Goal: Complete application form: Complete application form

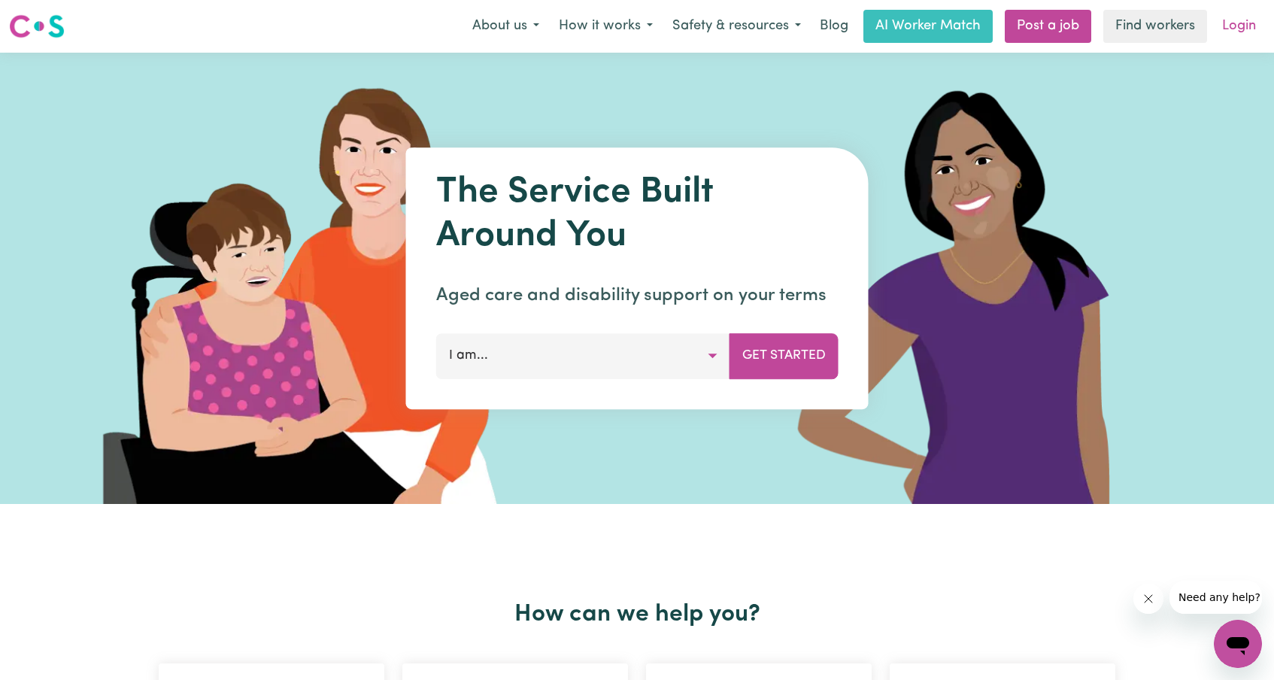
click at [1233, 25] on link "Login" at bounding box center [1239, 26] width 52 height 33
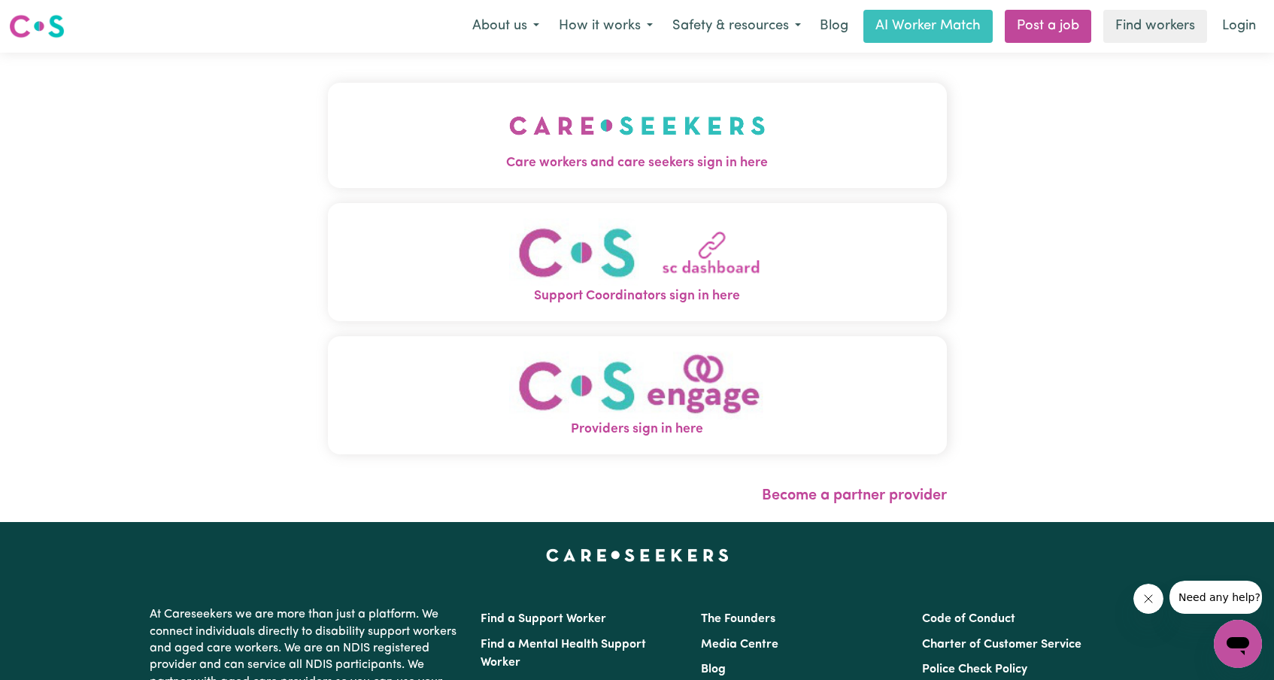
click at [682, 157] on span "Care workers and care seekers sign in here" at bounding box center [637, 163] width 619 height 20
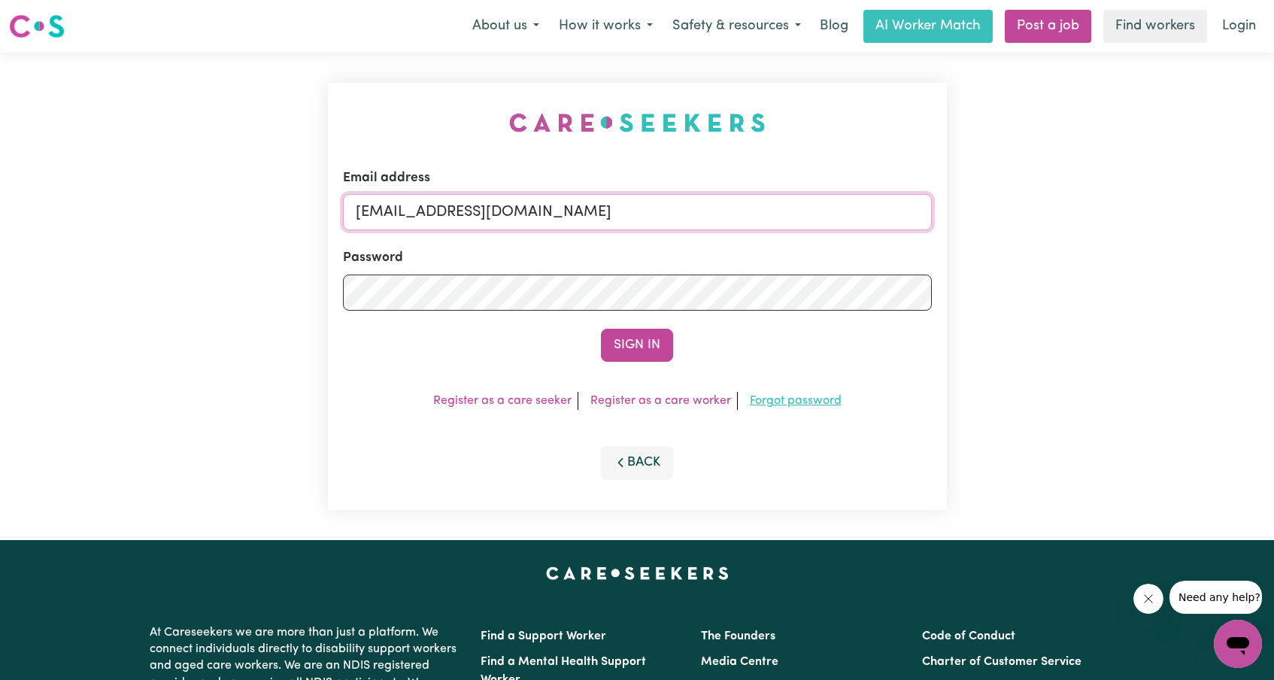
type input "[EMAIL_ADDRESS][DOMAIN_NAME]"
click at [772, 402] on link "Forgot password" at bounding box center [796, 401] width 92 height 12
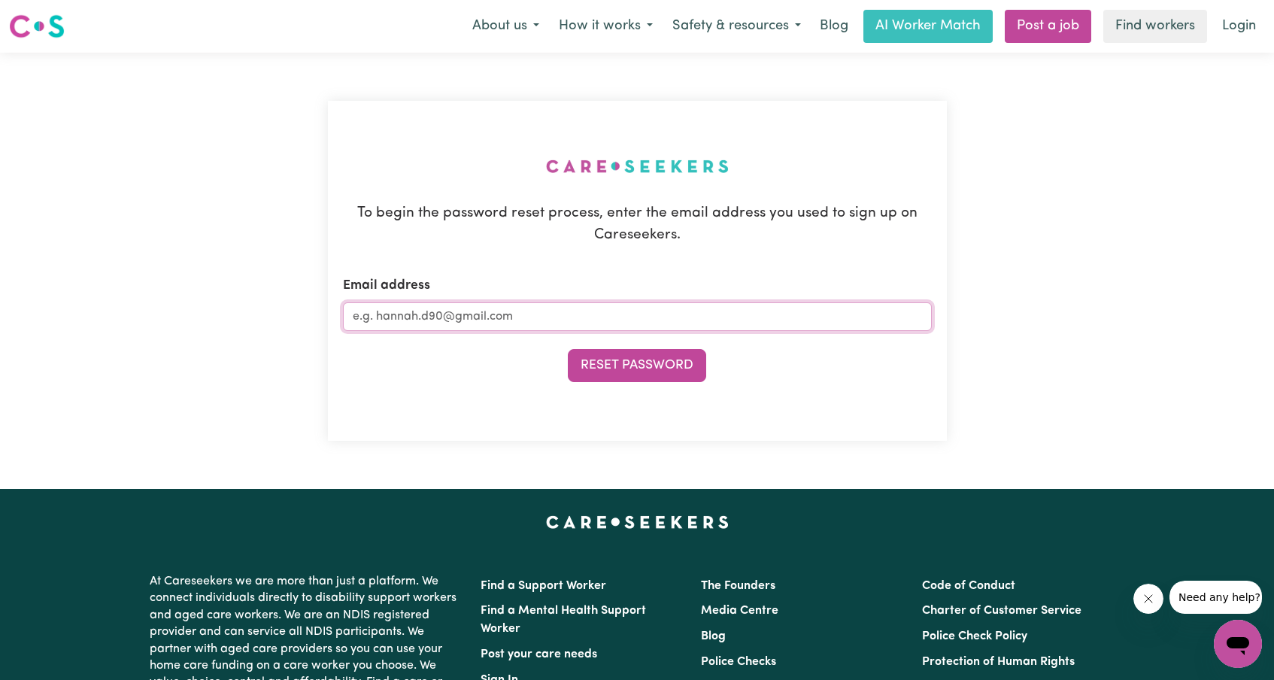
click at [375, 307] on input "Email address" at bounding box center [637, 316] width 589 height 29
type input "[EMAIL_ADDRESS][DOMAIN_NAME]"
click at [628, 359] on button "Reset Password" at bounding box center [637, 365] width 138 height 33
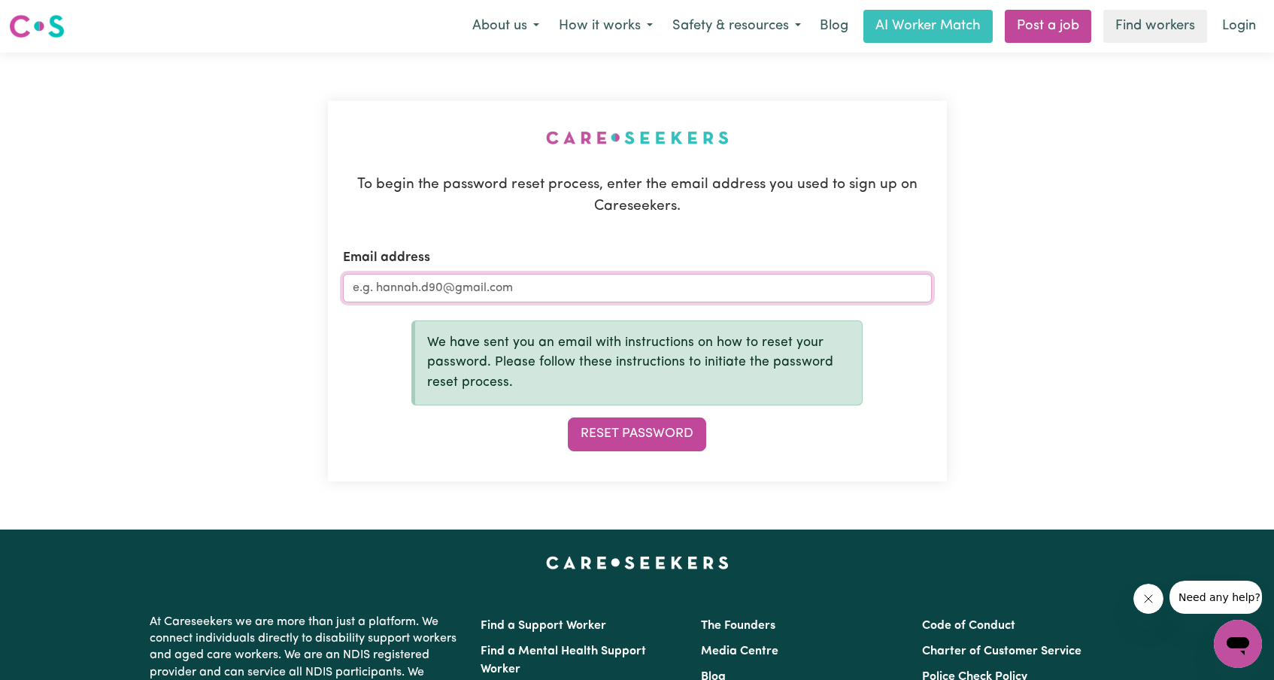
click at [357, 290] on input "Email address" at bounding box center [637, 288] width 589 height 29
type input "[EMAIL_ADDRESS][DOMAIN_NAME]"
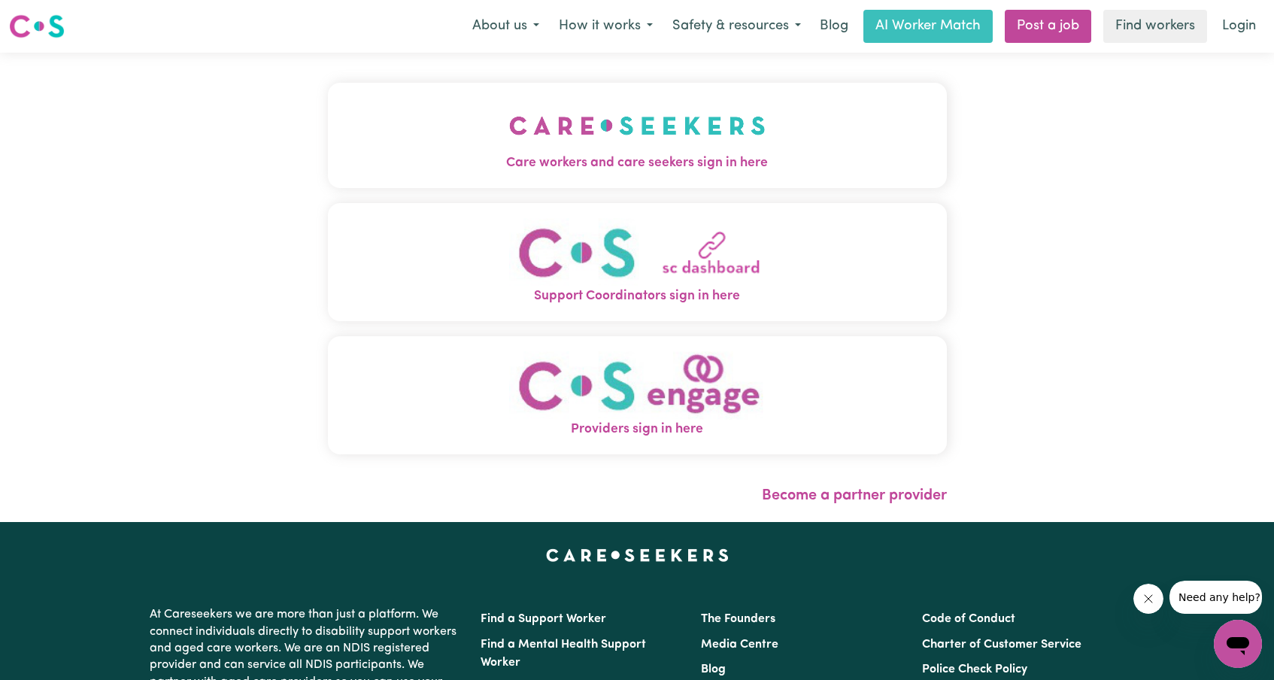
click at [681, 158] on span "Care workers and care seekers sign in here" at bounding box center [637, 163] width 619 height 20
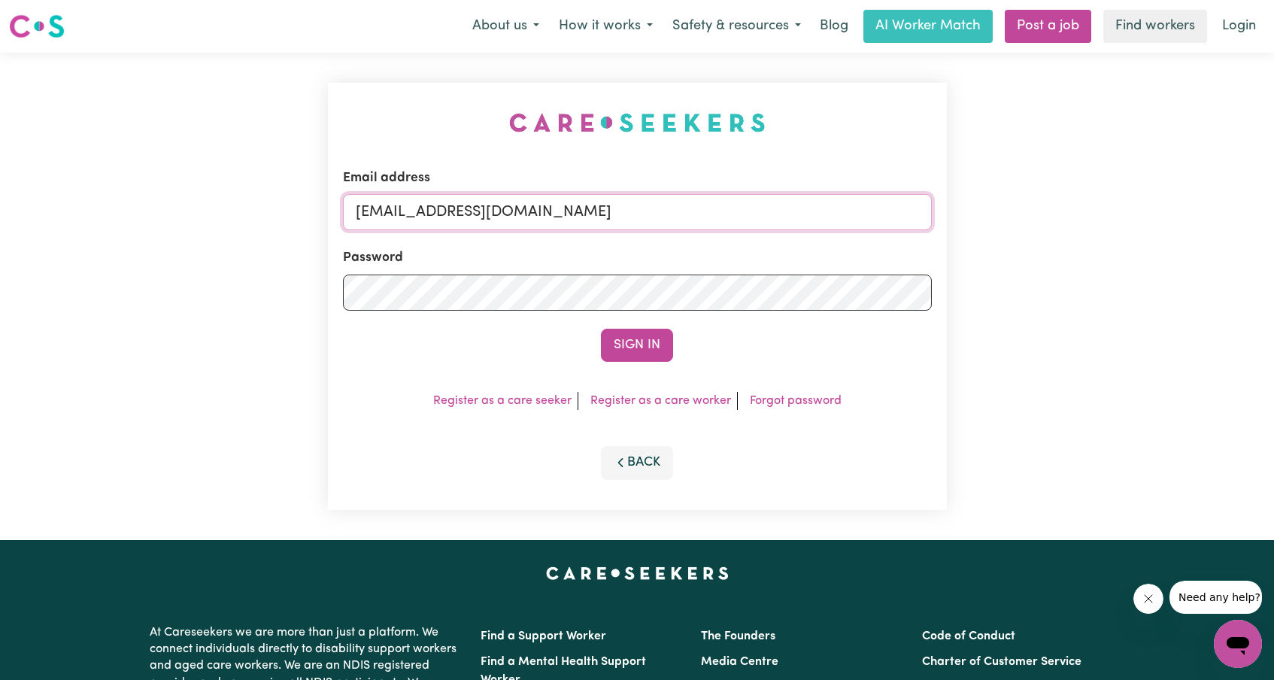
type input "[EMAIL_ADDRESS][DOMAIN_NAME]"
click at [636, 337] on button "Sign In" at bounding box center [637, 345] width 72 height 33
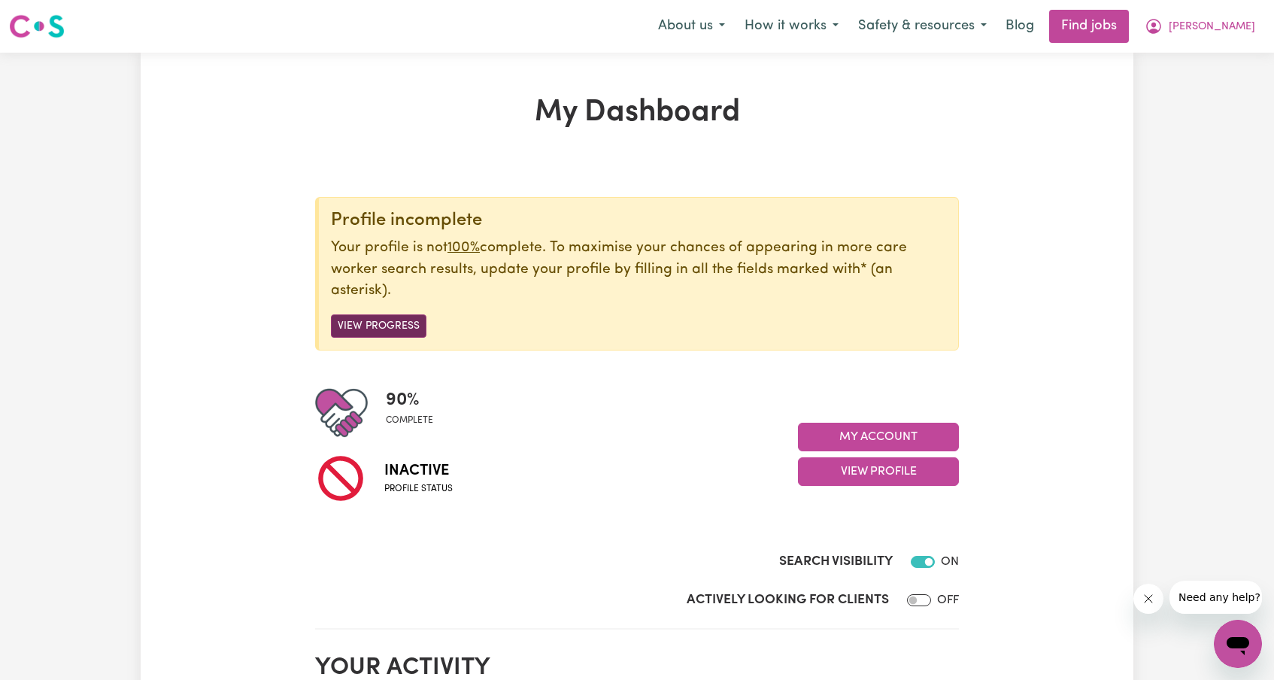
click at [394, 322] on button "View Progress" at bounding box center [379, 325] width 96 height 23
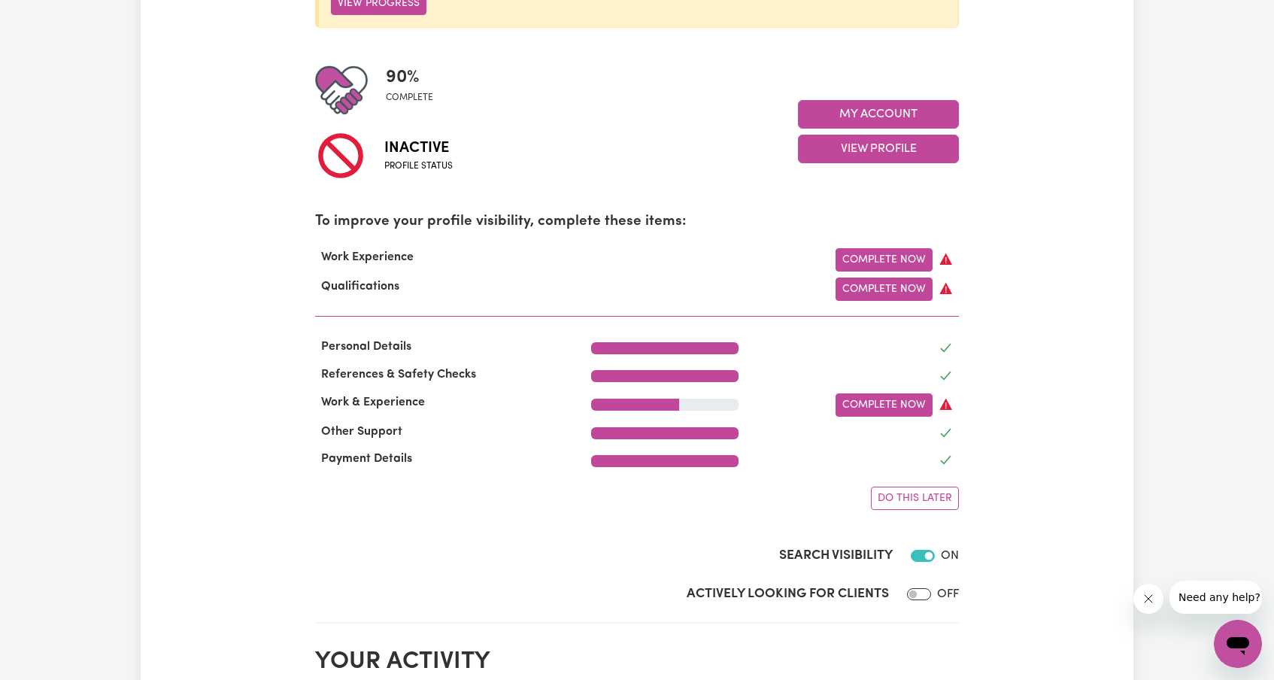
scroll to position [325, 0]
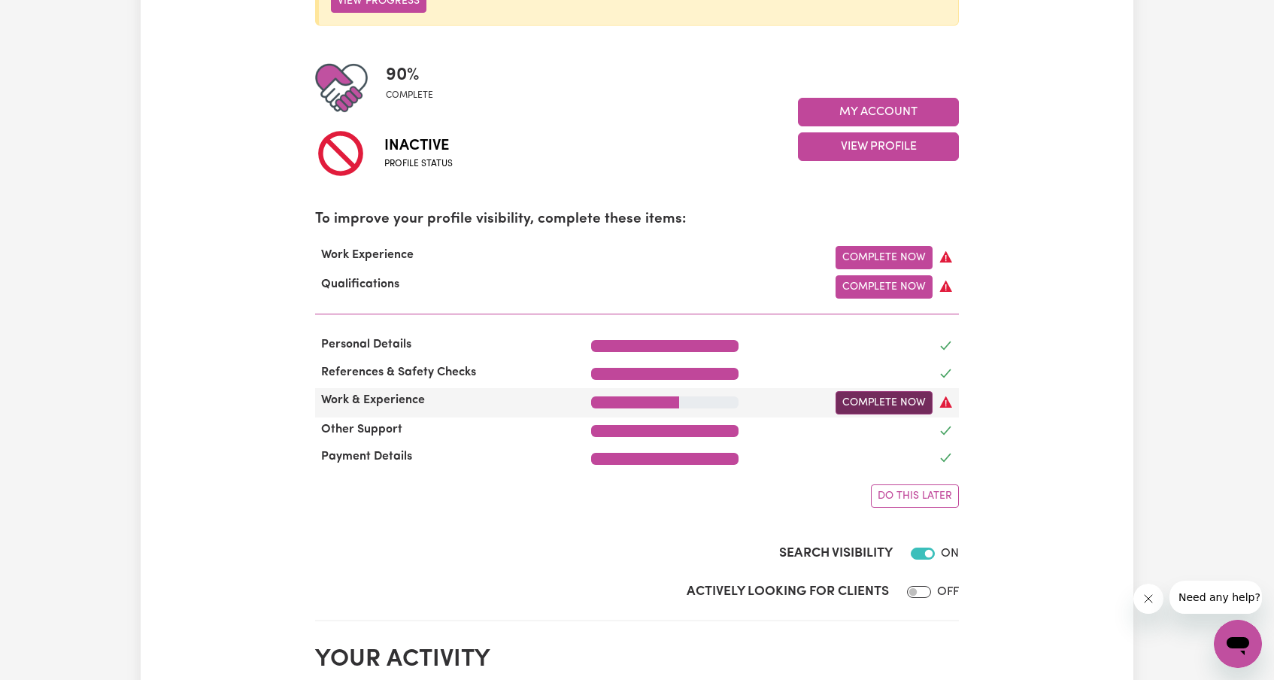
click at [897, 396] on link "Complete Now" at bounding box center [884, 402] width 97 height 23
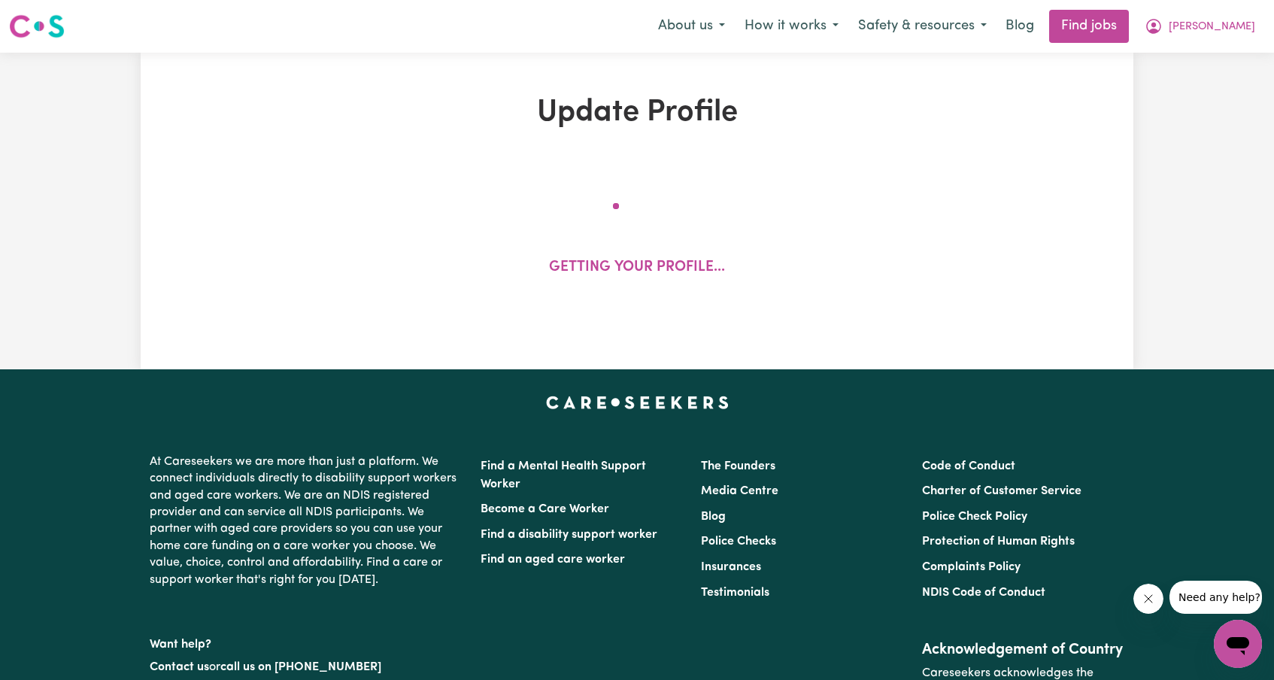
select select "Certificate III (Individual Support)"
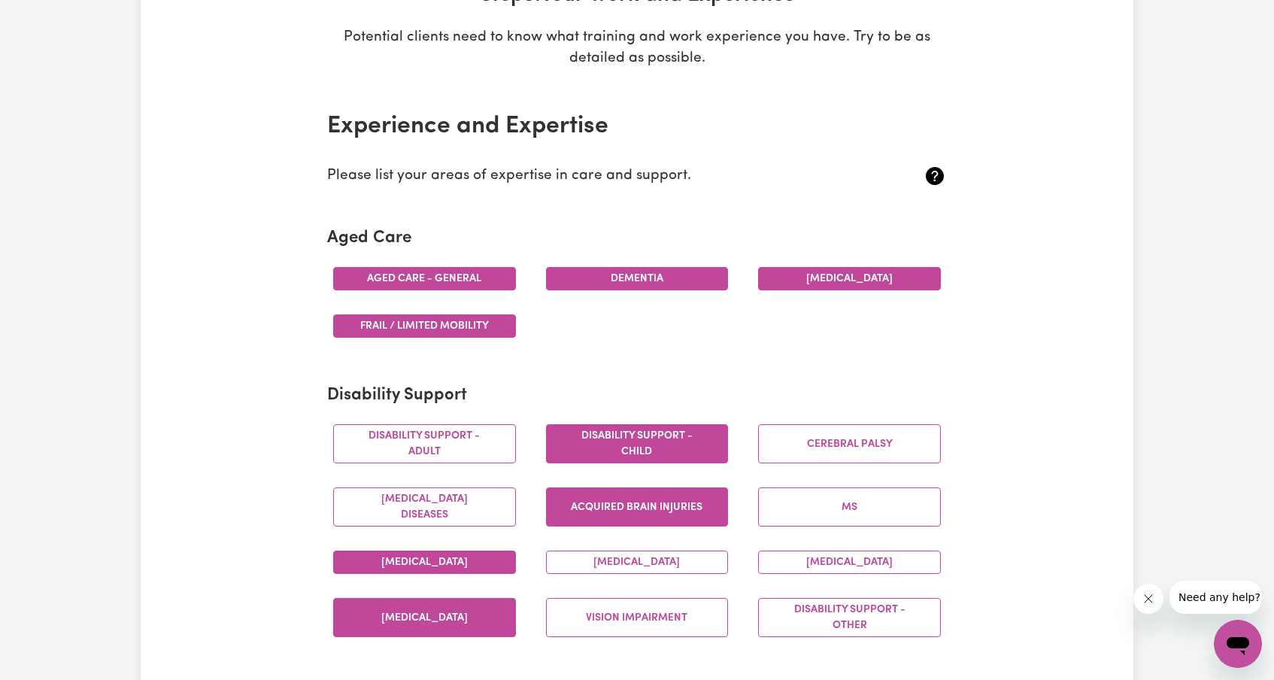
scroll to position [262, 0]
click at [649, 274] on button "Dementia" at bounding box center [637, 277] width 183 height 23
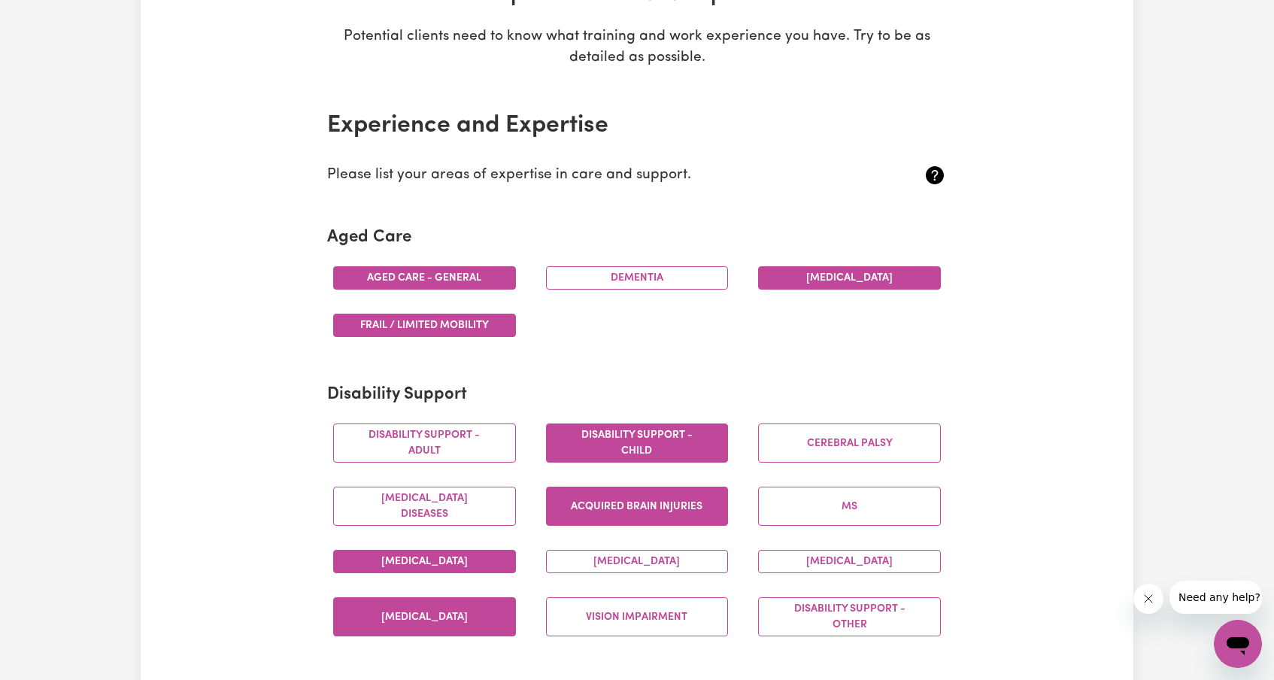
click at [446, 276] on button "Aged care - General" at bounding box center [424, 277] width 183 height 23
click at [450, 321] on button "Frail / limited mobility" at bounding box center [424, 325] width 183 height 23
click at [420, 317] on button "Frail / limited mobility" at bounding box center [424, 325] width 183 height 23
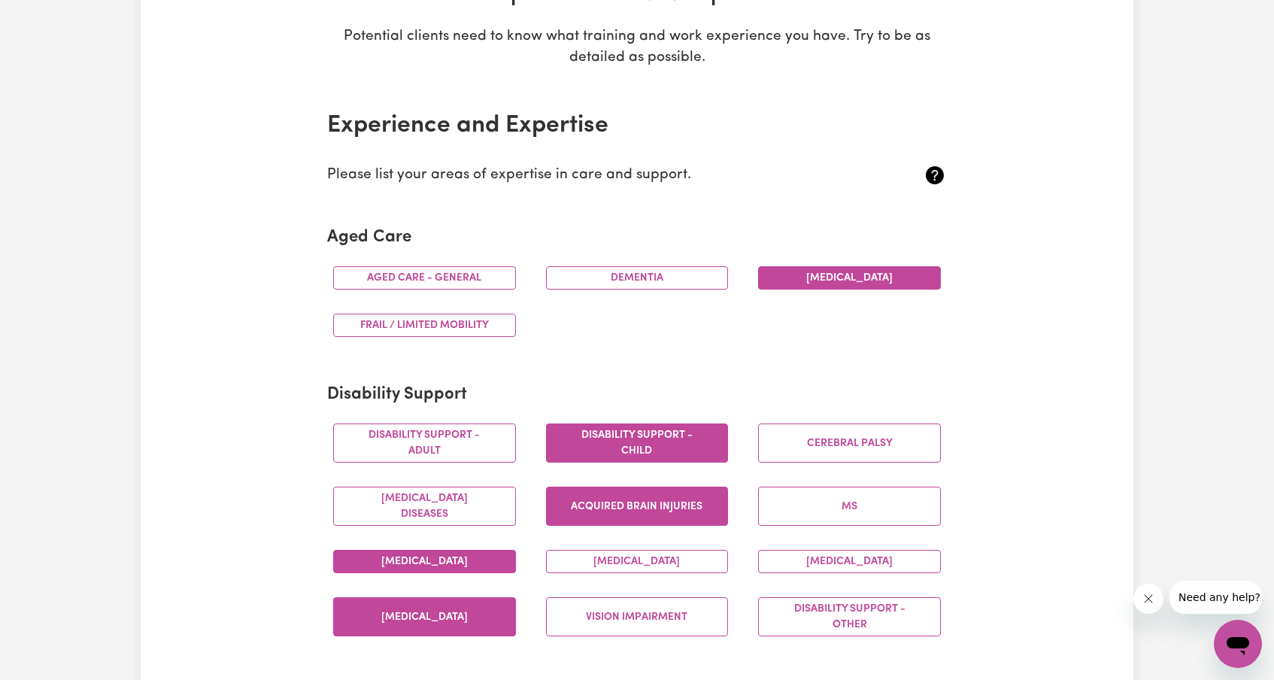
click at [616, 313] on div "Aged care - General [MEDICAL_DATA] [MEDICAL_DATA] Frail / limited mobility" at bounding box center [637, 301] width 638 height 95
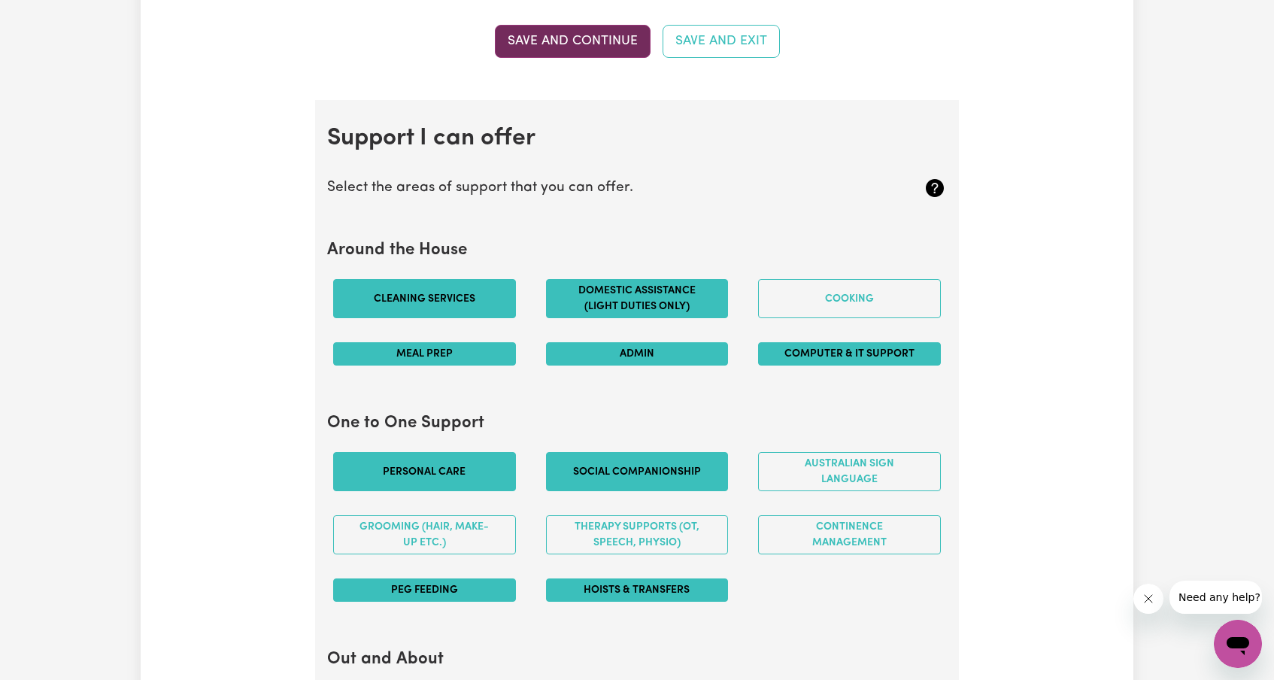
scroll to position [1247, 0]
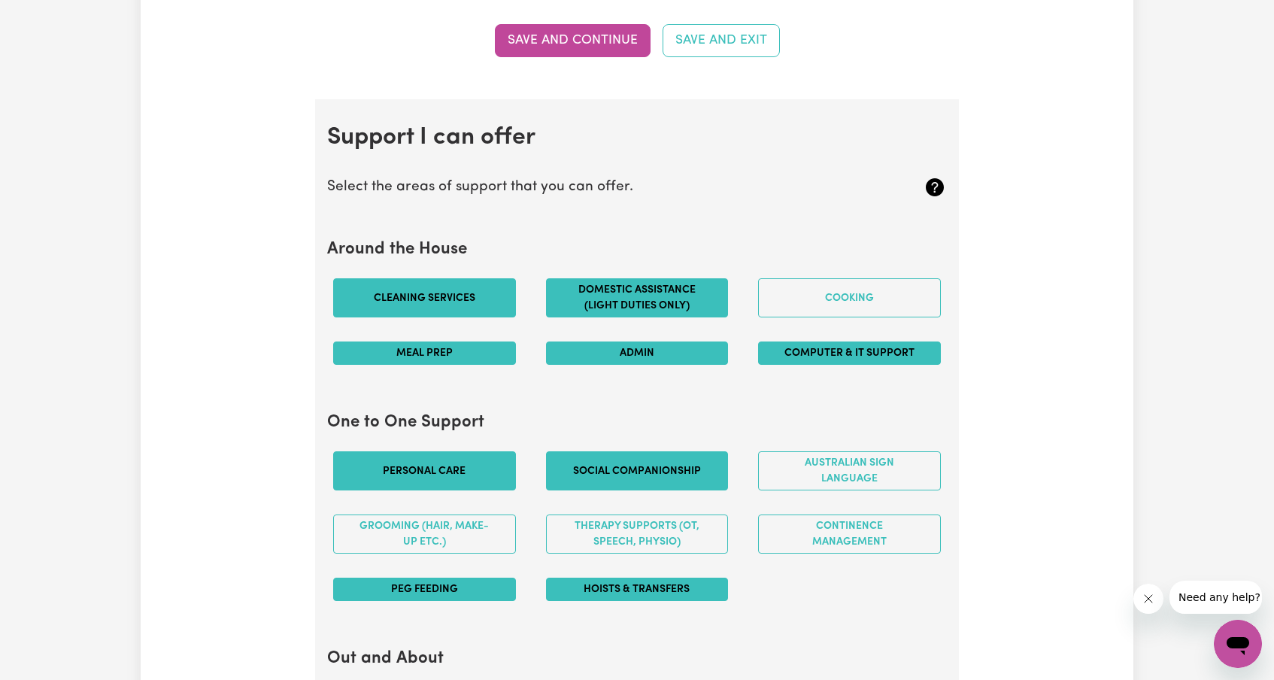
click at [649, 290] on button "Domestic assistance (light duties only)" at bounding box center [637, 297] width 183 height 39
click at [440, 349] on button "Meal prep" at bounding box center [424, 352] width 183 height 23
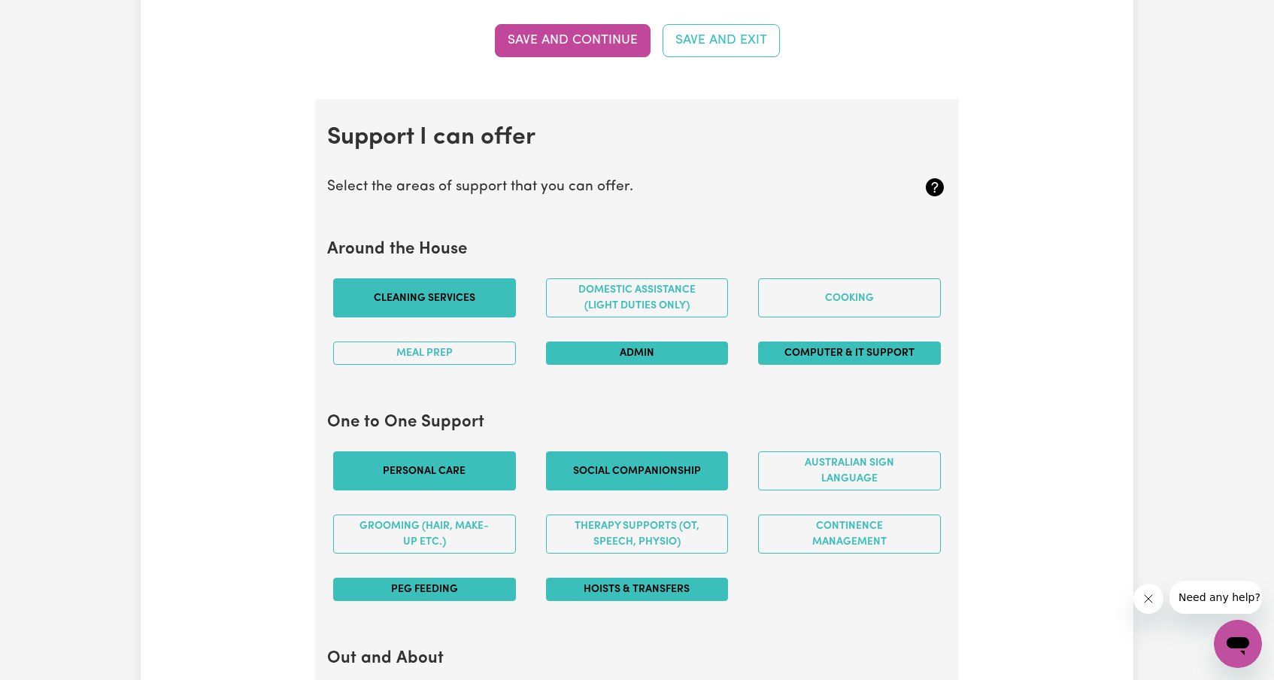
click at [438, 279] on button "Cleaning services" at bounding box center [424, 297] width 183 height 39
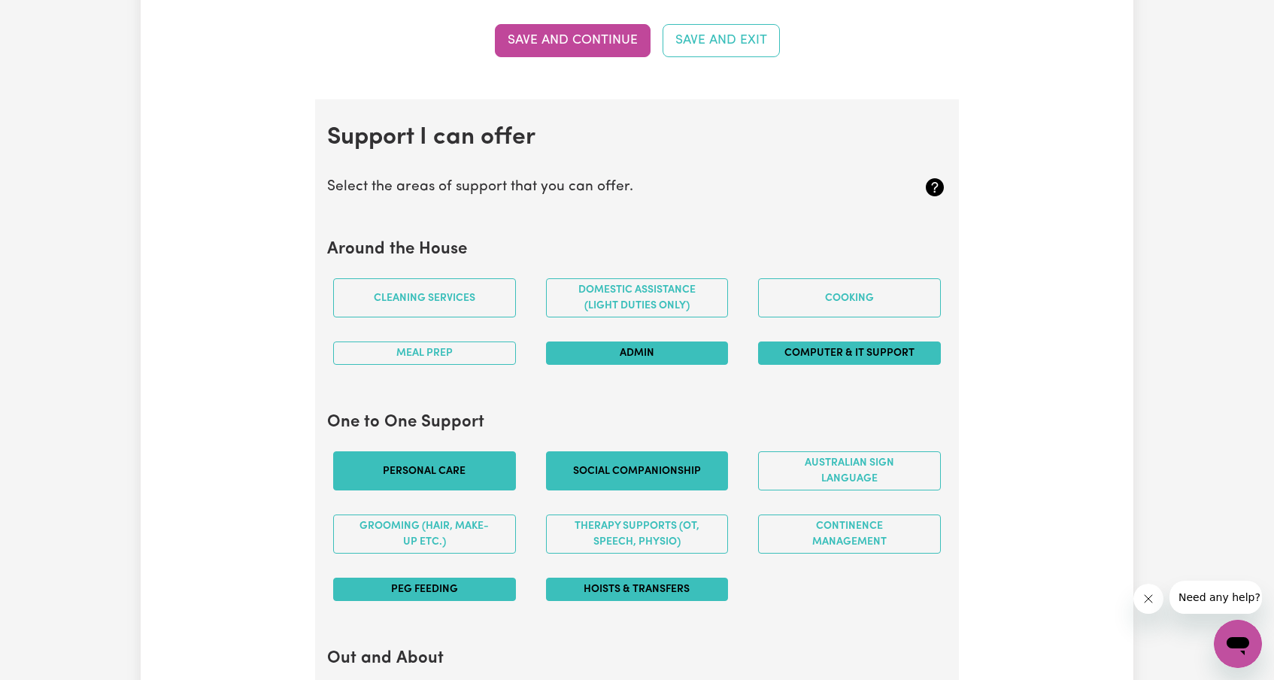
click at [442, 463] on button "Personal care" at bounding box center [424, 470] width 183 height 39
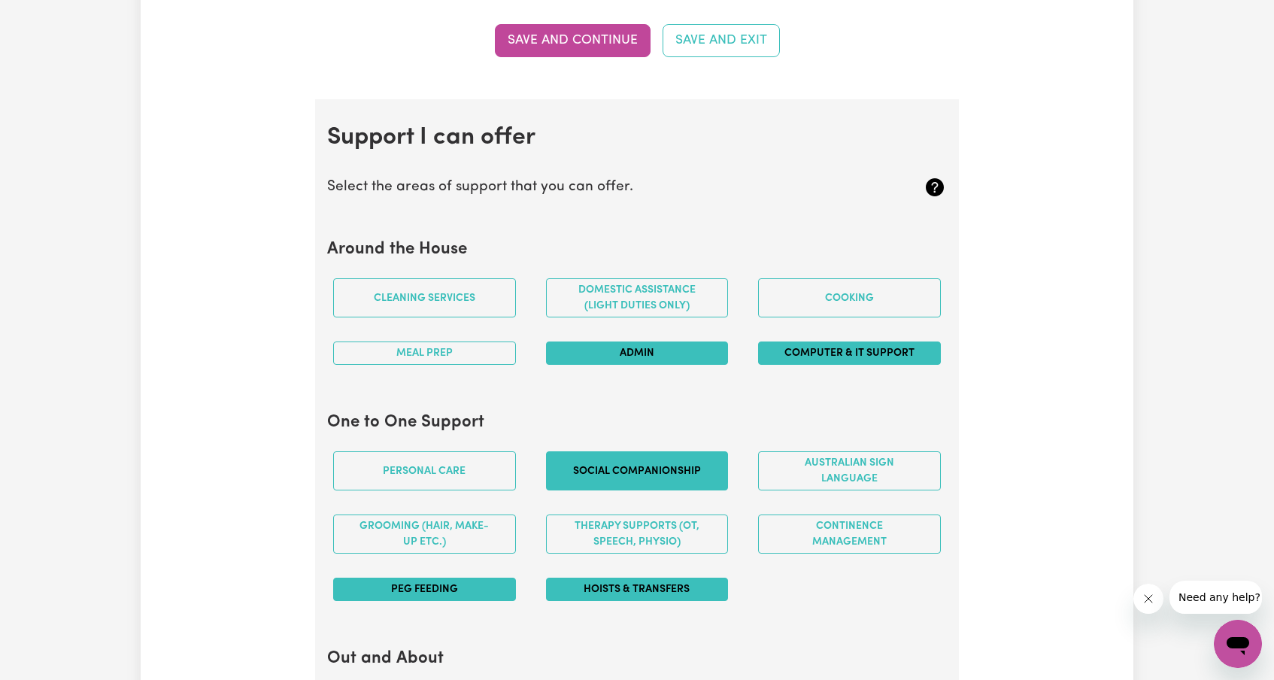
click at [636, 464] on button "Social companionship" at bounding box center [637, 470] width 183 height 39
click at [644, 452] on button "Social companionship" at bounding box center [637, 470] width 183 height 39
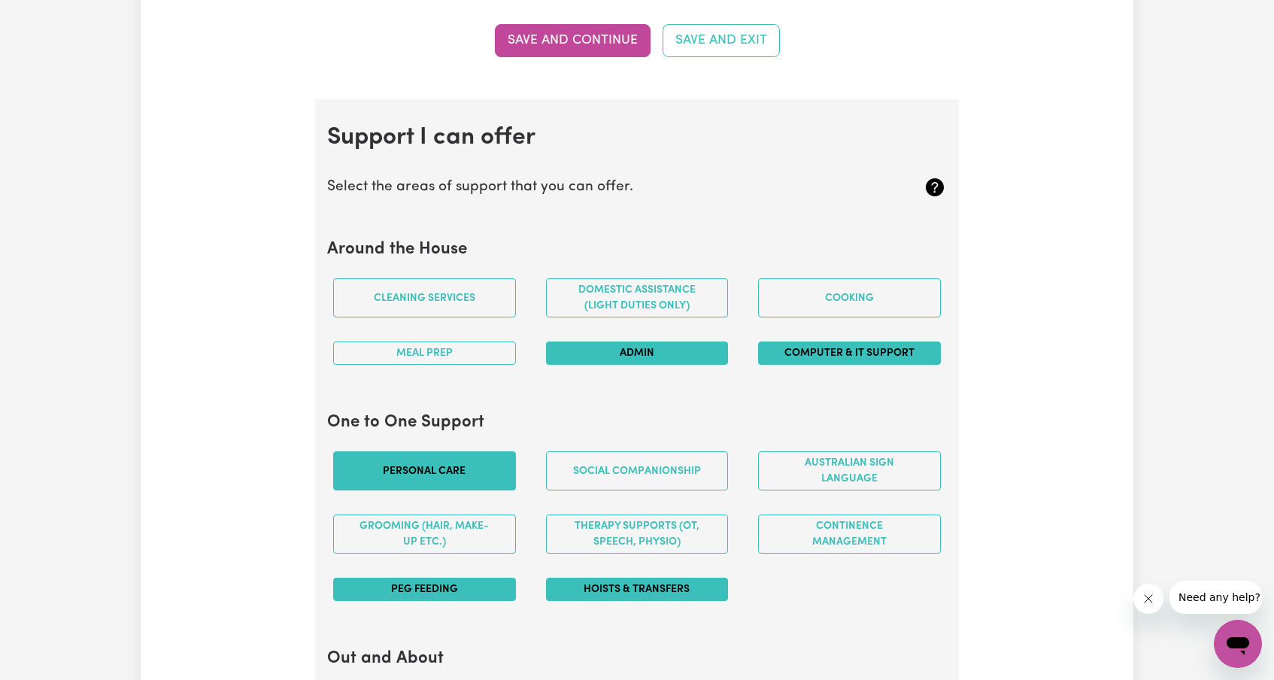
click at [417, 465] on button "Personal care" at bounding box center [424, 470] width 183 height 39
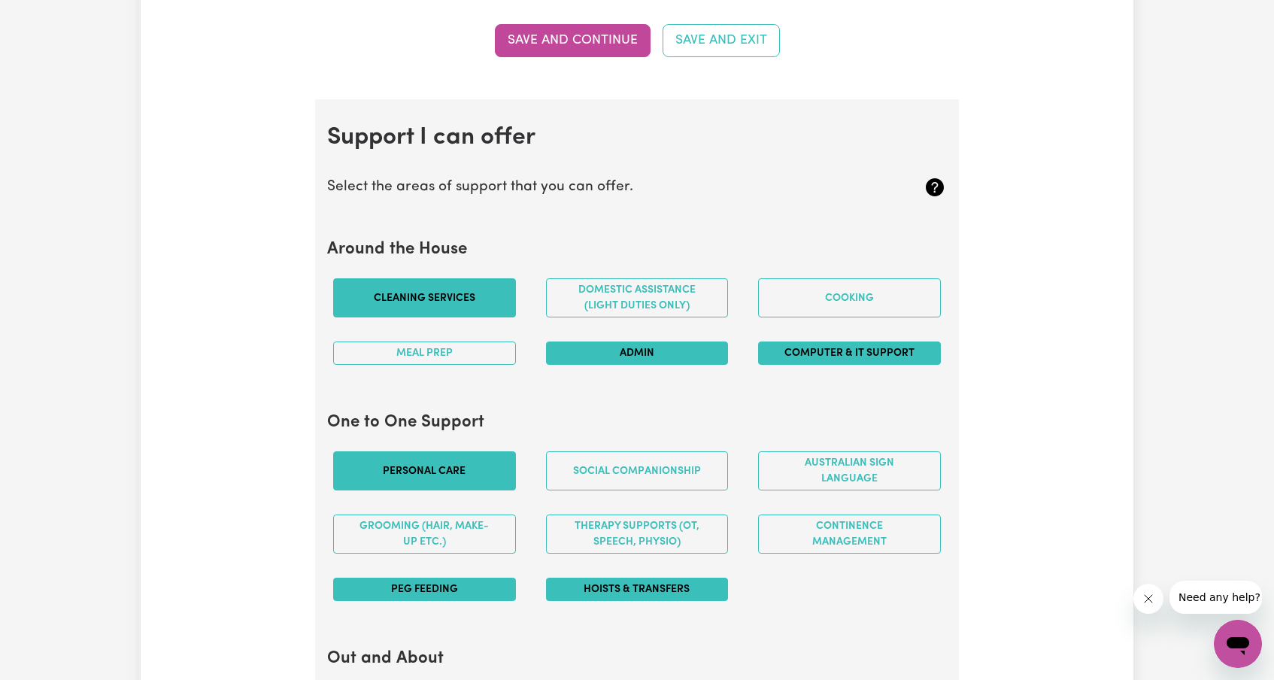
click at [467, 301] on button "Cleaning services" at bounding box center [424, 297] width 183 height 39
click at [661, 293] on button "Domestic assistance (light duties only)" at bounding box center [637, 297] width 183 height 39
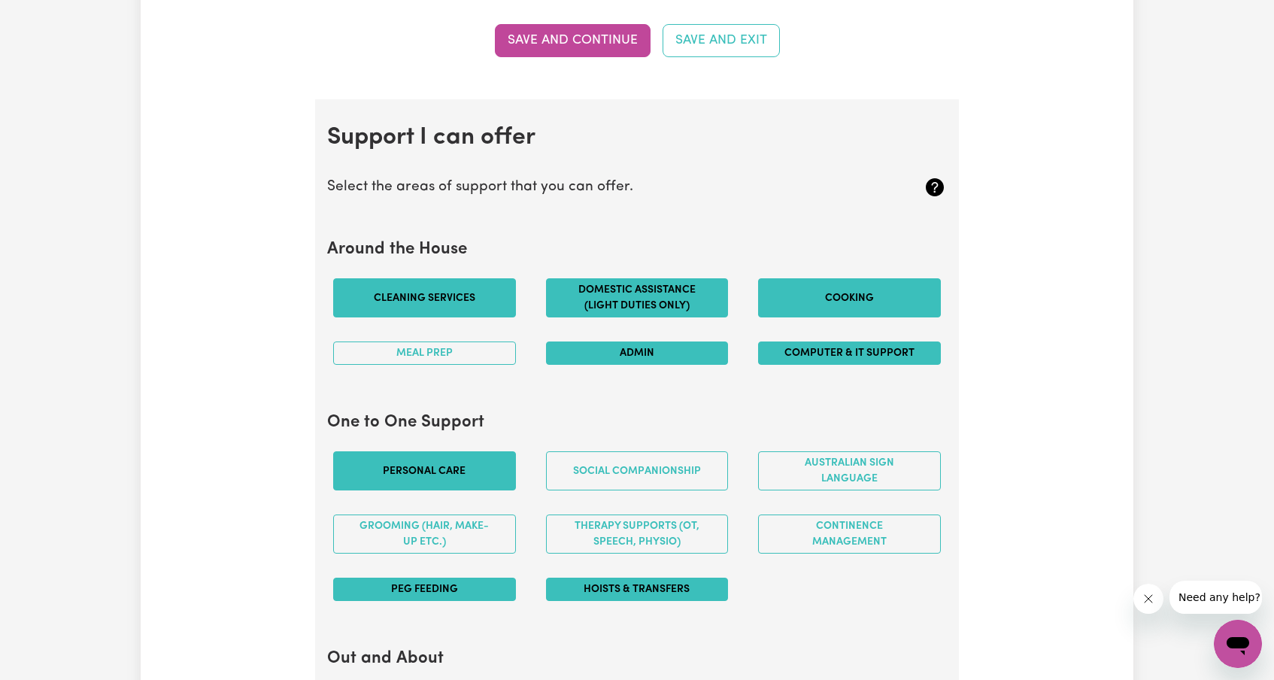
click at [837, 286] on button "Cooking" at bounding box center [849, 297] width 183 height 39
click at [420, 345] on button "Meal prep" at bounding box center [424, 352] width 183 height 23
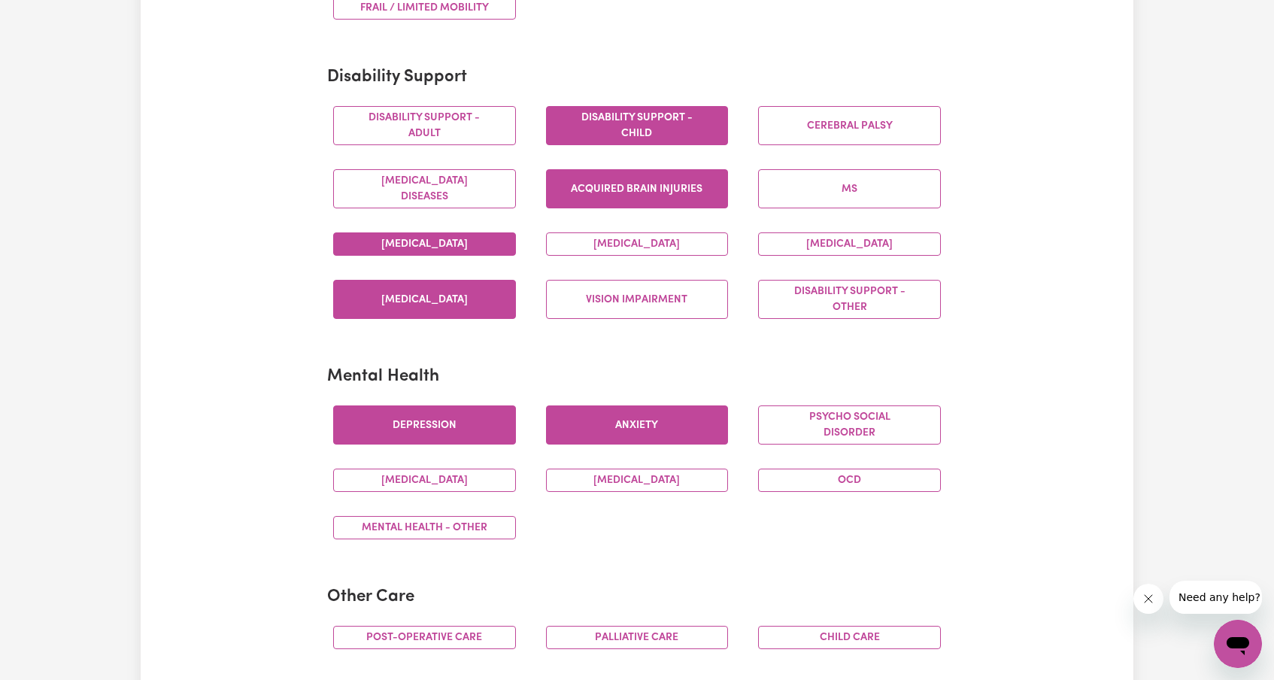
scroll to position [578, 0]
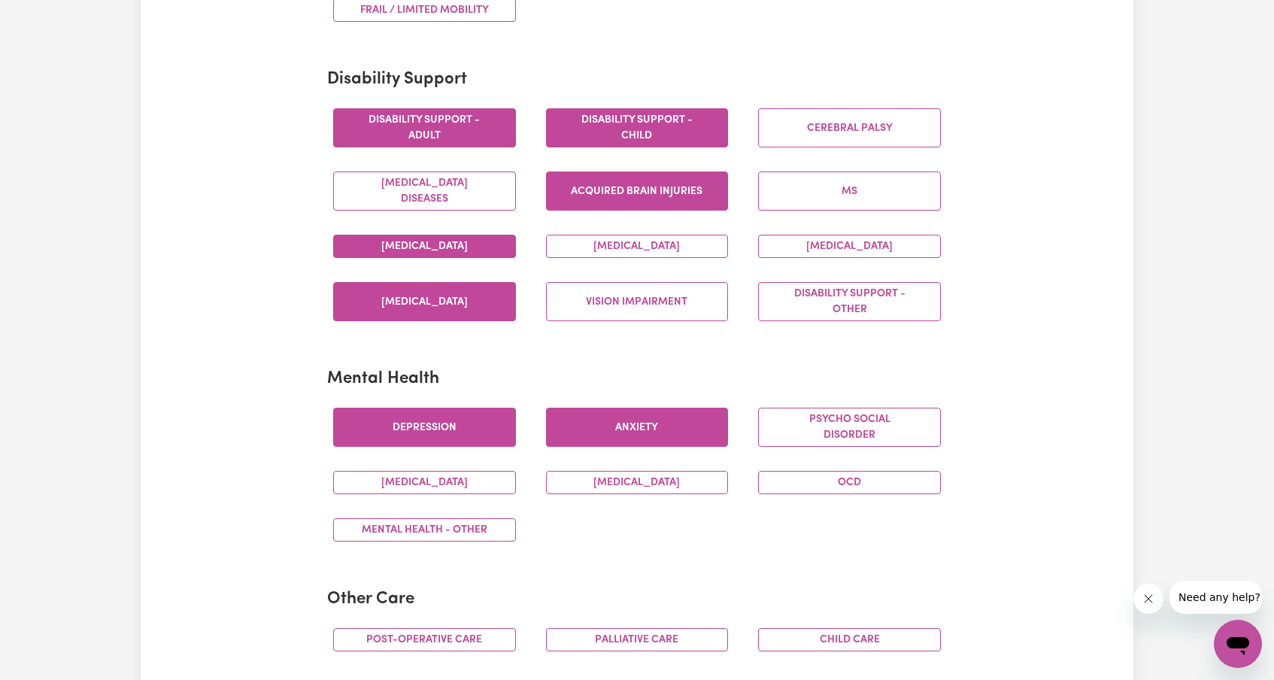
click at [463, 127] on button "Disability support - Adult" at bounding box center [424, 127] width 183 height 39
click at [455, 192] on button "[MEDICAL_DATA] Diseases" at bounding box center [424, 190] width 183 height 39
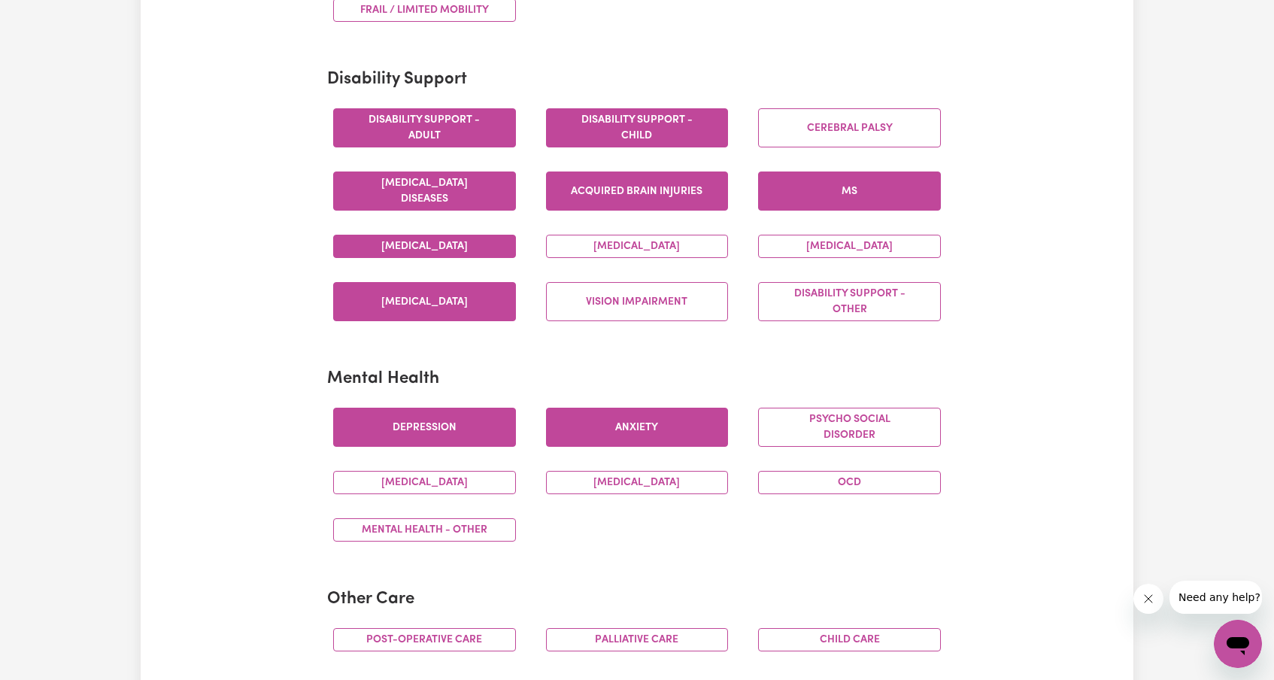
click at [856, 187] on button "MS" at bounding box center [849, 190] width 183 height 39
click at [672, 235] on button "[MEDICAL_DATA]" at bounding box center [637, 246] width 183 height 23
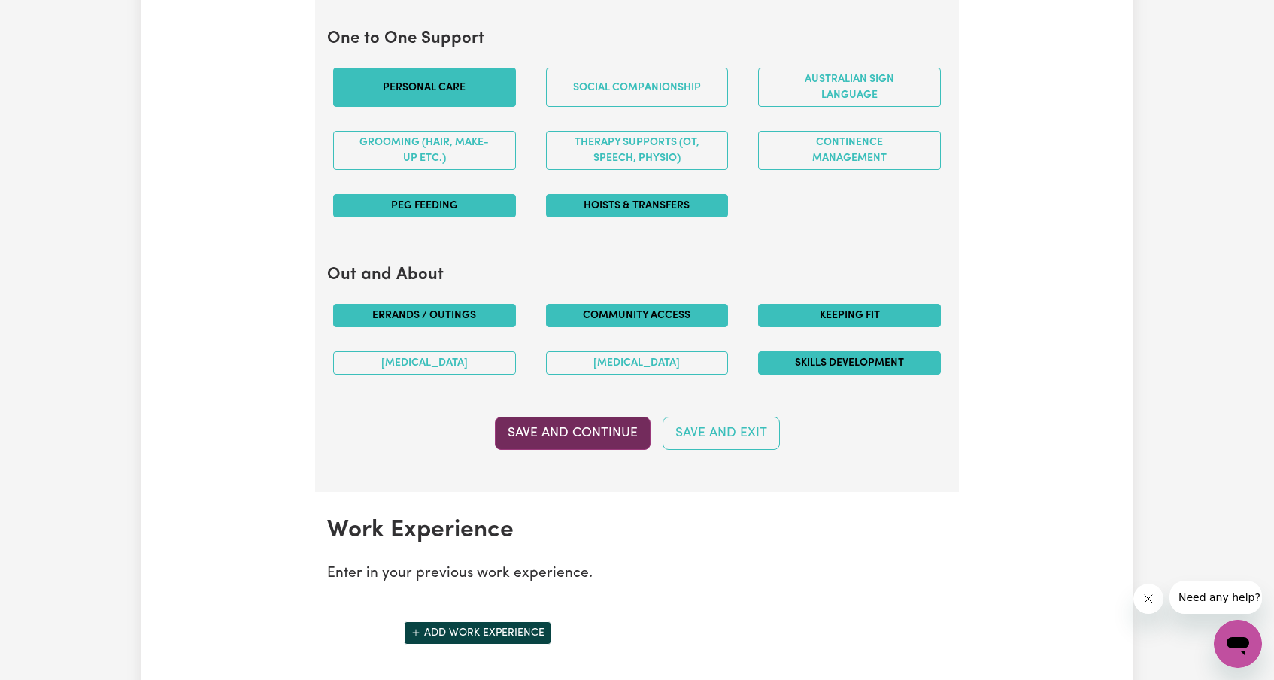
scroll to position [1631, 0]
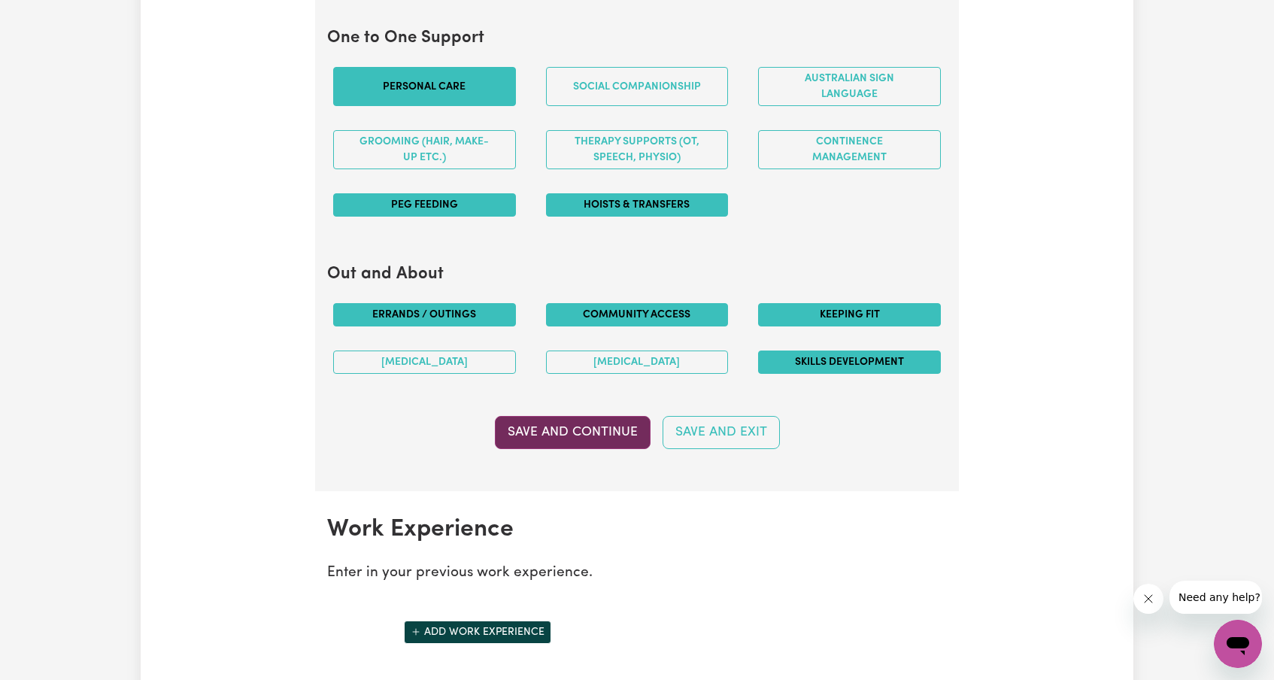
click at [590, 429] on button "Save and Continue" at bounding box center [573, 432] width 156 height 33
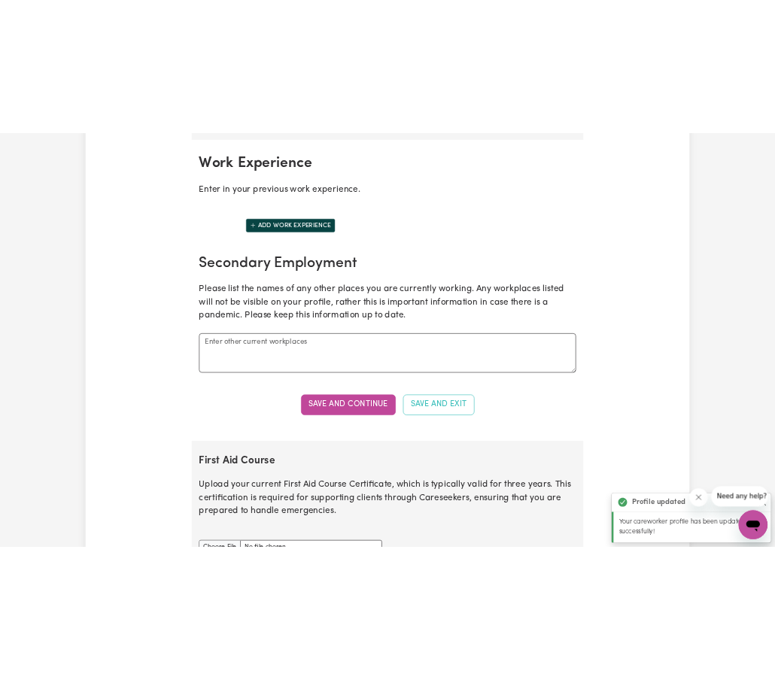
scroll to position [2114, 0]
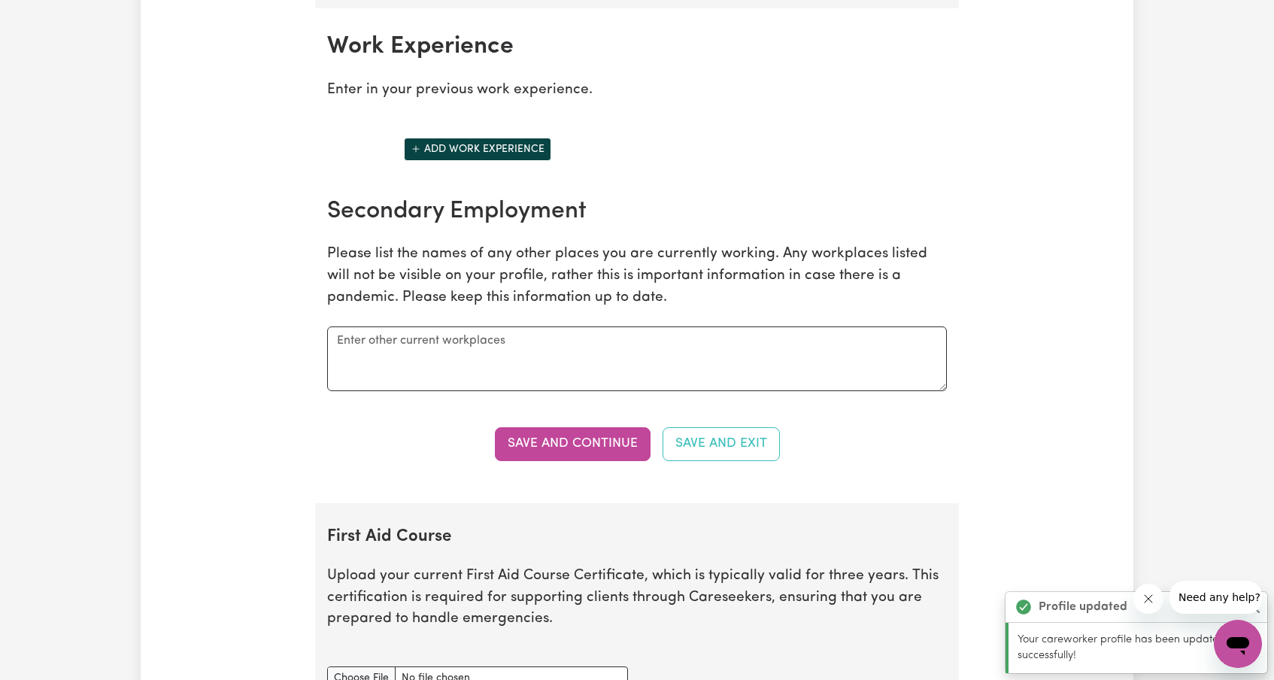
click at [461, 138] on button "Add work experience" at bounding box center [477, 149] width 147 height 23
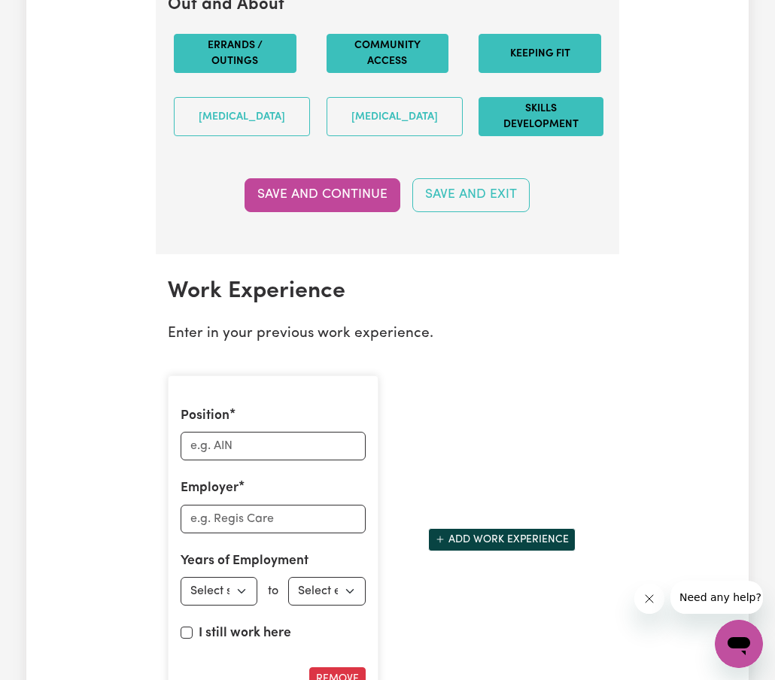
scroll to position [2193, 0]
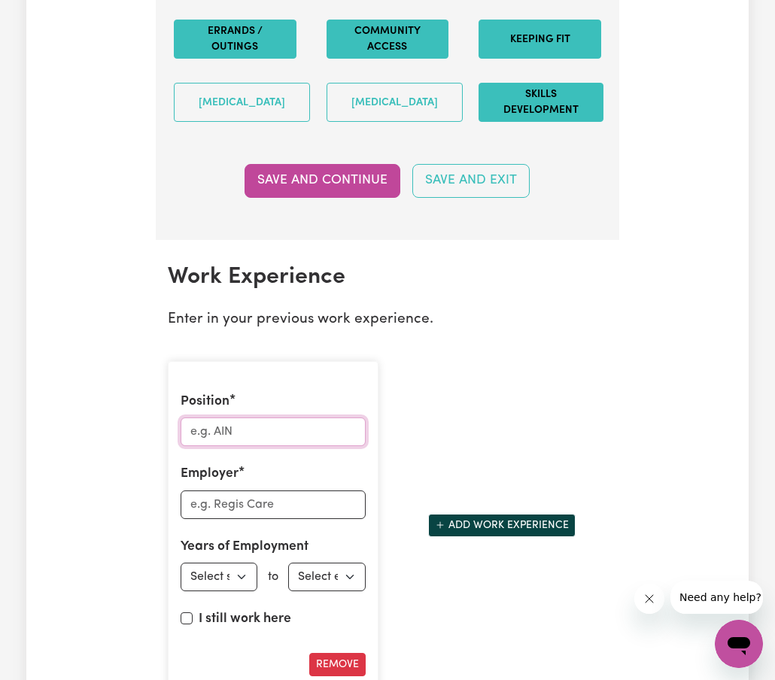
click at [201, 446] on input "Position" at bounding box center [273, 431] width 185 height 29
type input "Registered Nurse"
click at [200, 519] on input "Employer" at bounding box center [273, 504] width 185 height 29
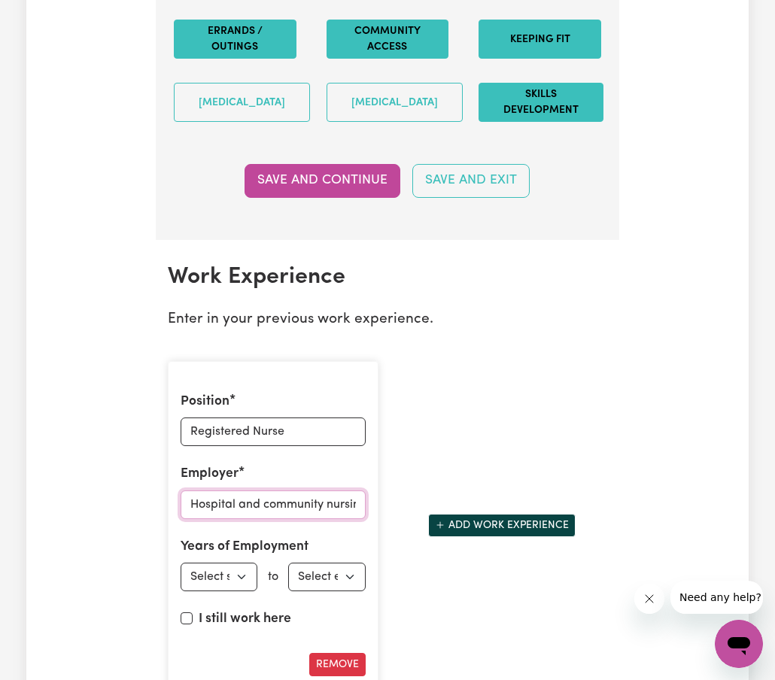
type input "Hospital and community nursing"
select select "1988"
select select "2010"
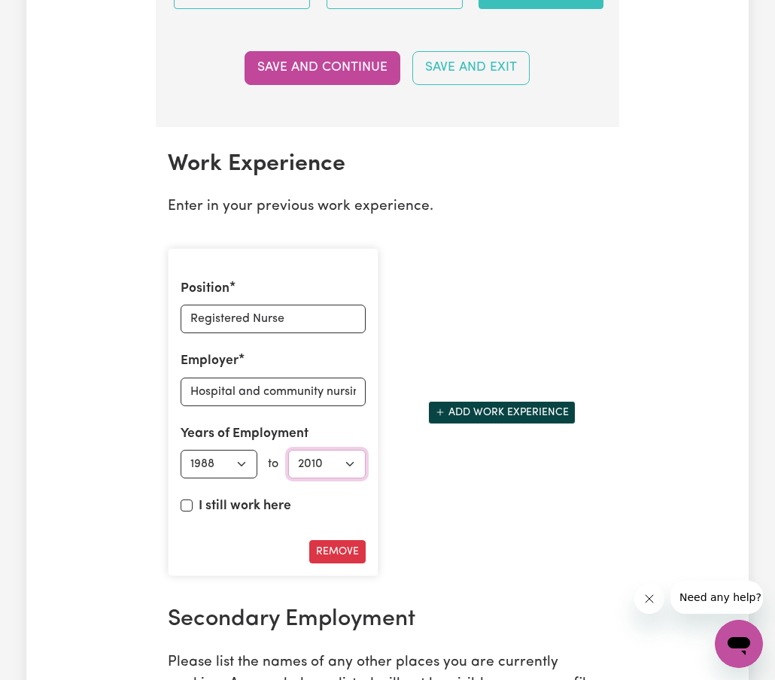
scroll to position [2308, 0]
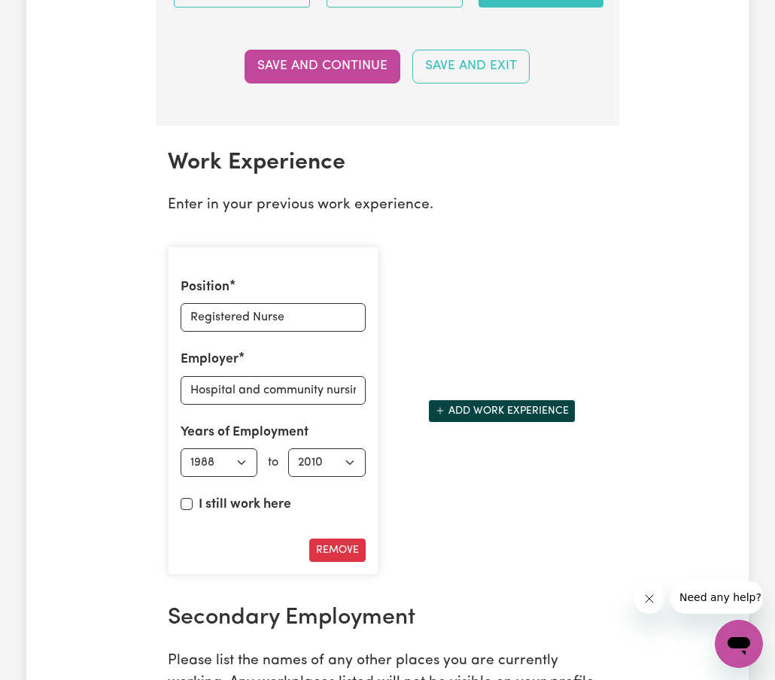
click at [511, 423] on button "Add work experience" at bounding box center [501, 410] width 147 height 23
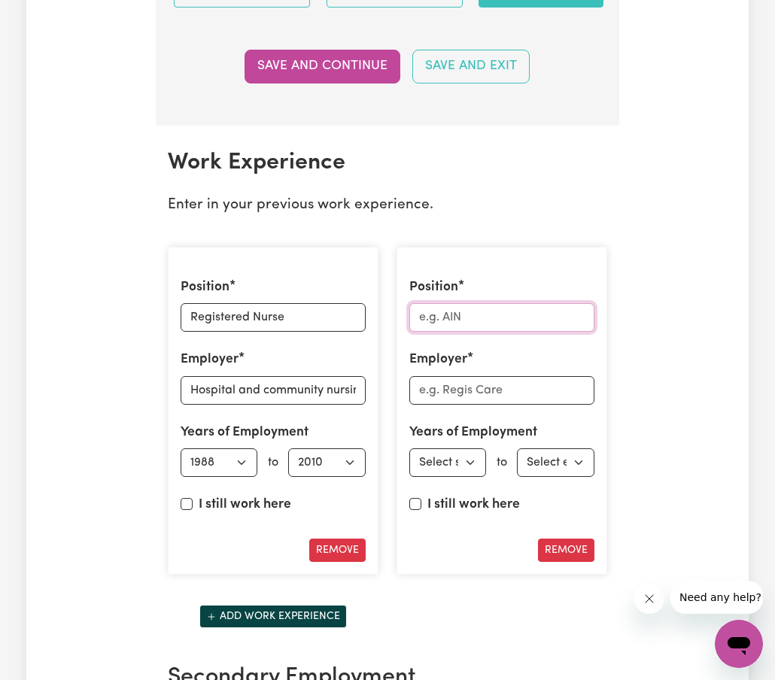
click at [432, 332] on input "Position" at bounding box center [501, 317] width 185 height 29
type input "Support worker"
click at [422, 405] on input "Employer" at bounding box center [501, 390] width 185 height 29
type input "Community Care"
select select "2011"
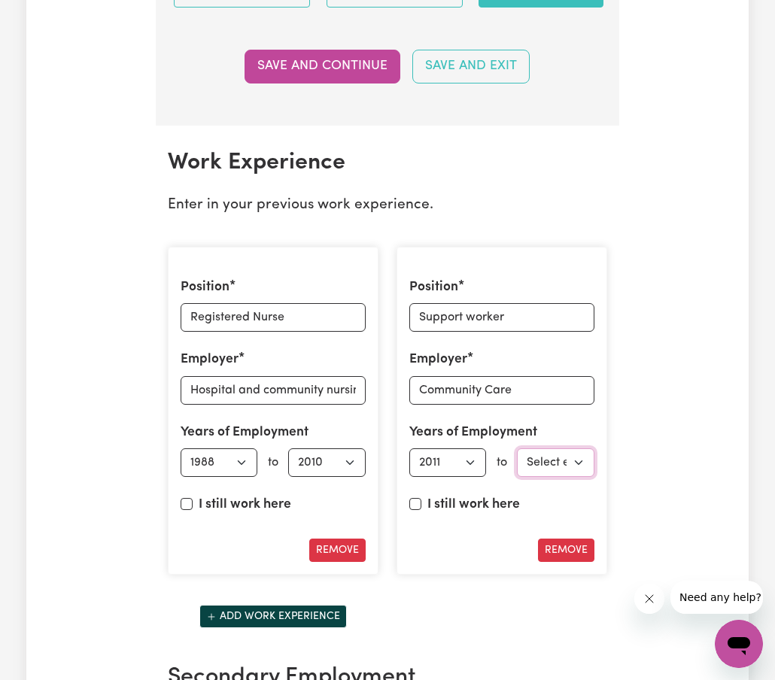
select select "2018"
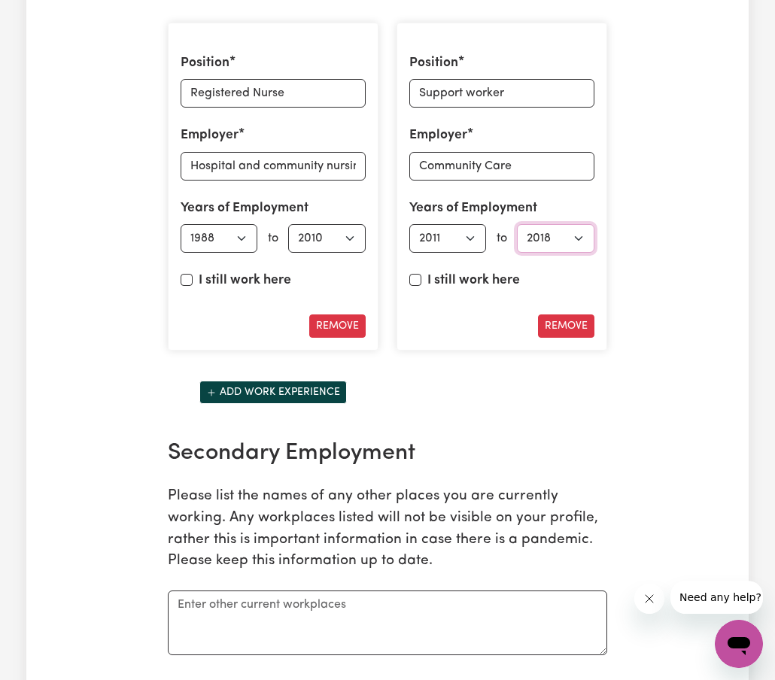
scroll to position [2565, 0]
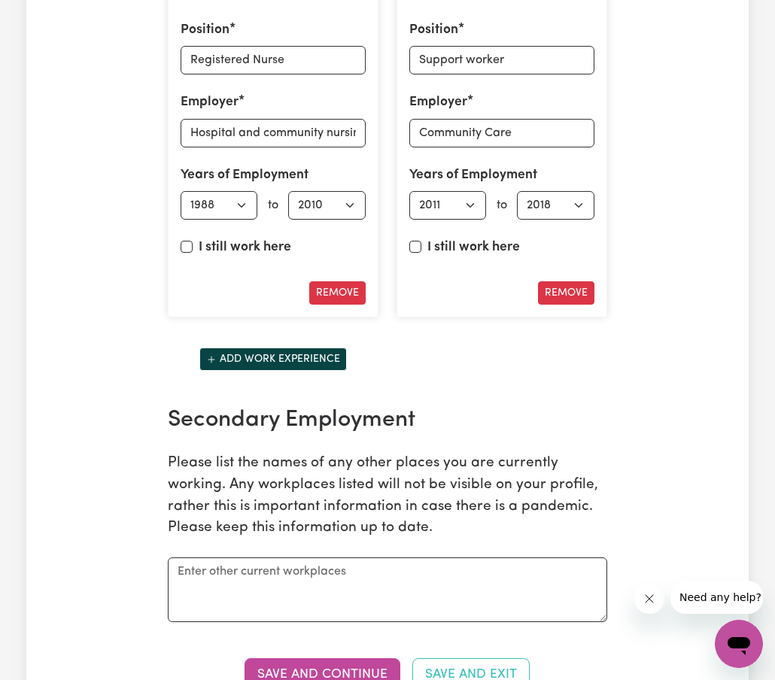
click at [291, 371] on button "Add work experience" at bounding box center [272, 358] width 147 height 23
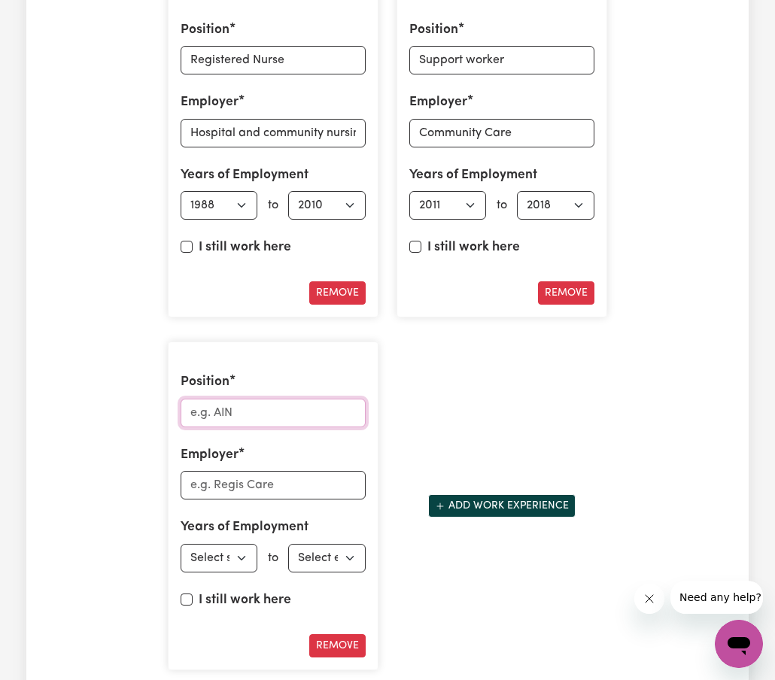
click at [205, 427] on input "Position" at bounding box center [273, 413] width 185 height 29
type input "Care Manager and Team leader"
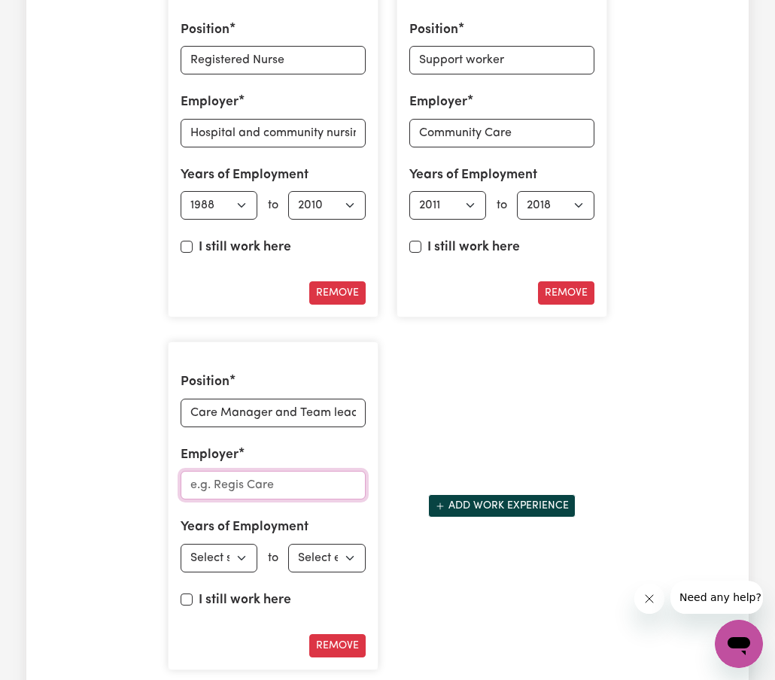
click at [203, 499] on input "Employer" at bounding box center [273, 485] width 185 height 29
type input "Care Connect"
select select "2018"
select select "2025"
drag, startPoint x: 278, startPoint y: 503, endPoint x: 165, endPoint y: 504, distance: 112.1
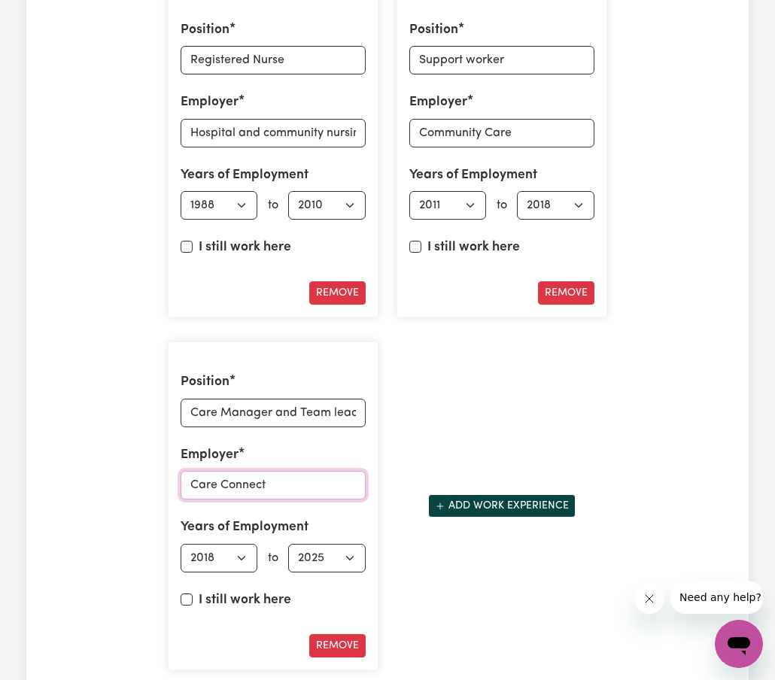
click at [165, 504] on div "Position Care Manager and Team leader Employer Care Connect Years of Employment…" at bounding box center [273, 505] width 229 height 353
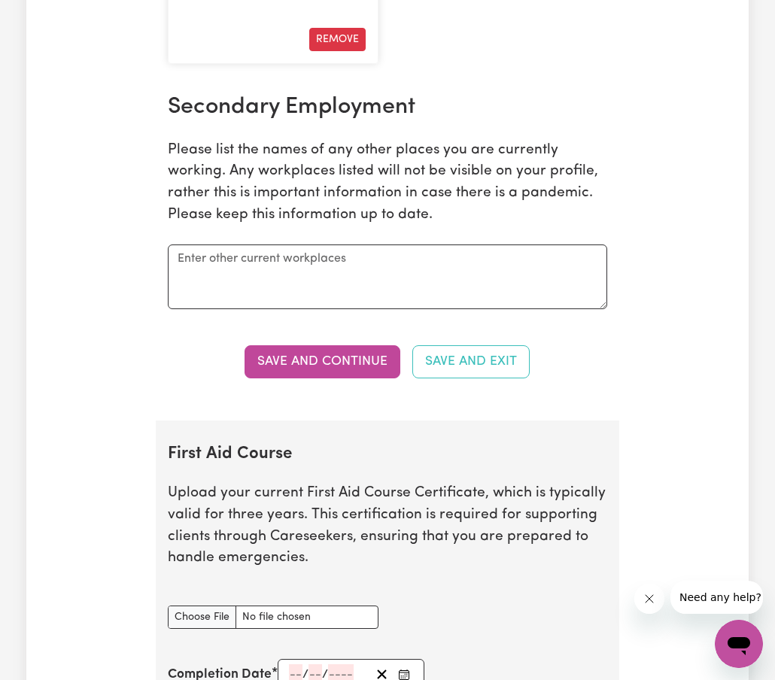
scroll to position [3171, 0]
type input "Home Care Provider"
click at [348, 378] on button "Save and Continue" at bounding box center [322, 361] width 156 height 33
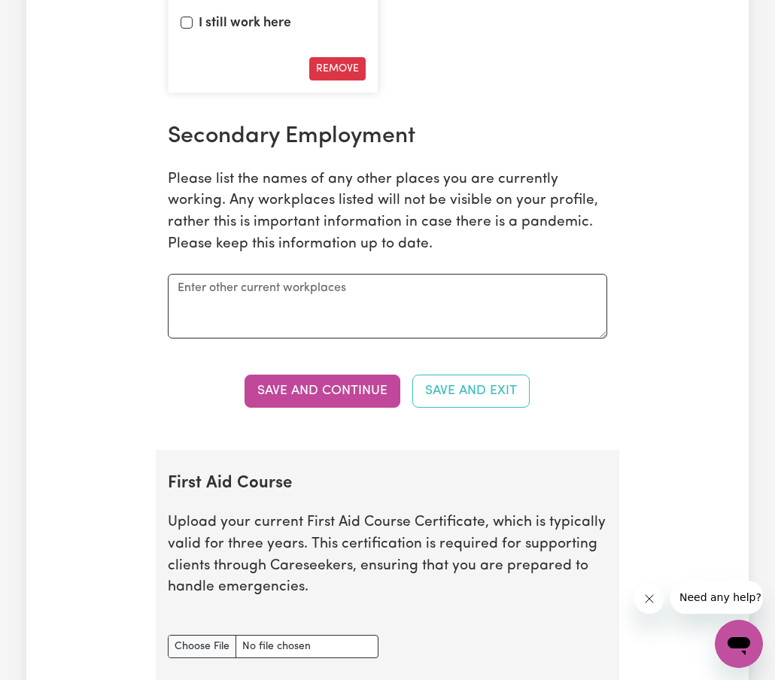
scroll to position [3142, 0]
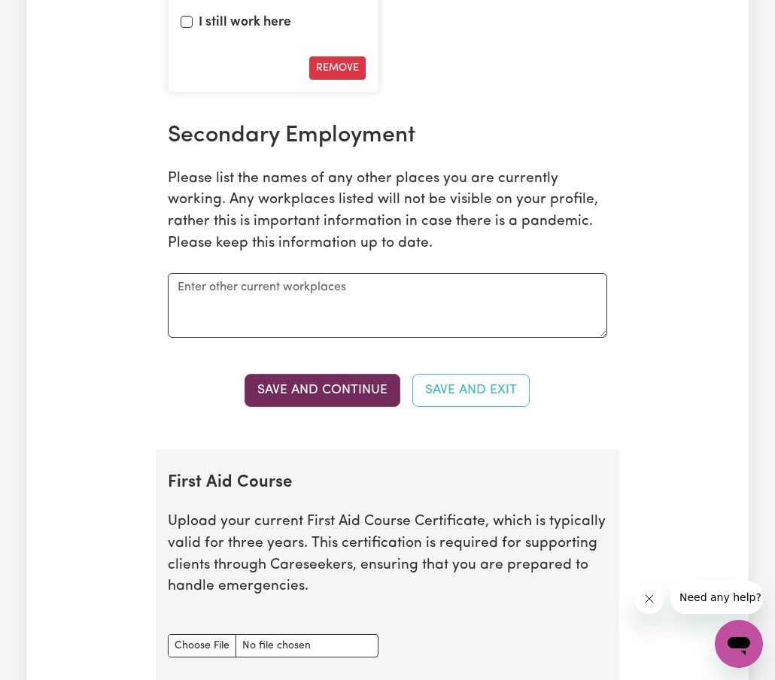
click at [302, 407] on button "Save and Continue" at bounding box center [322, 390] width 156 height 33
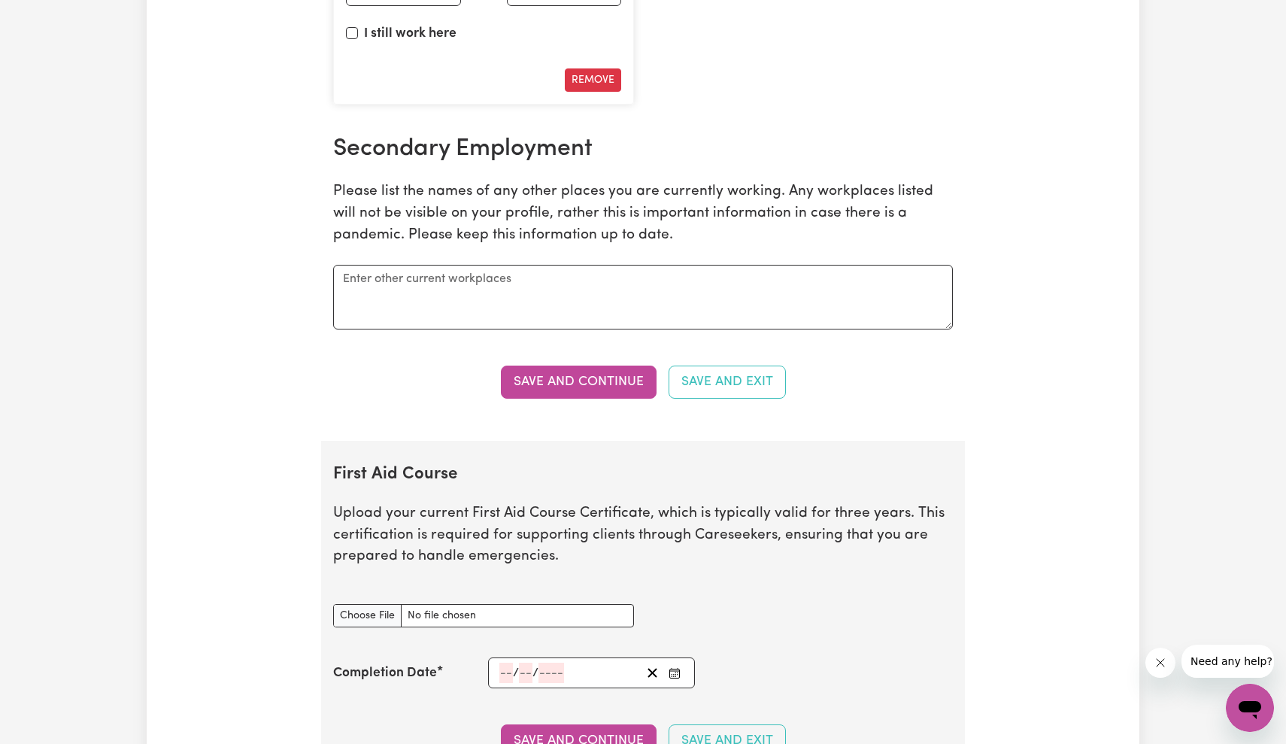
scroll to position [2820, 0]
